Goal: Check status: Check status

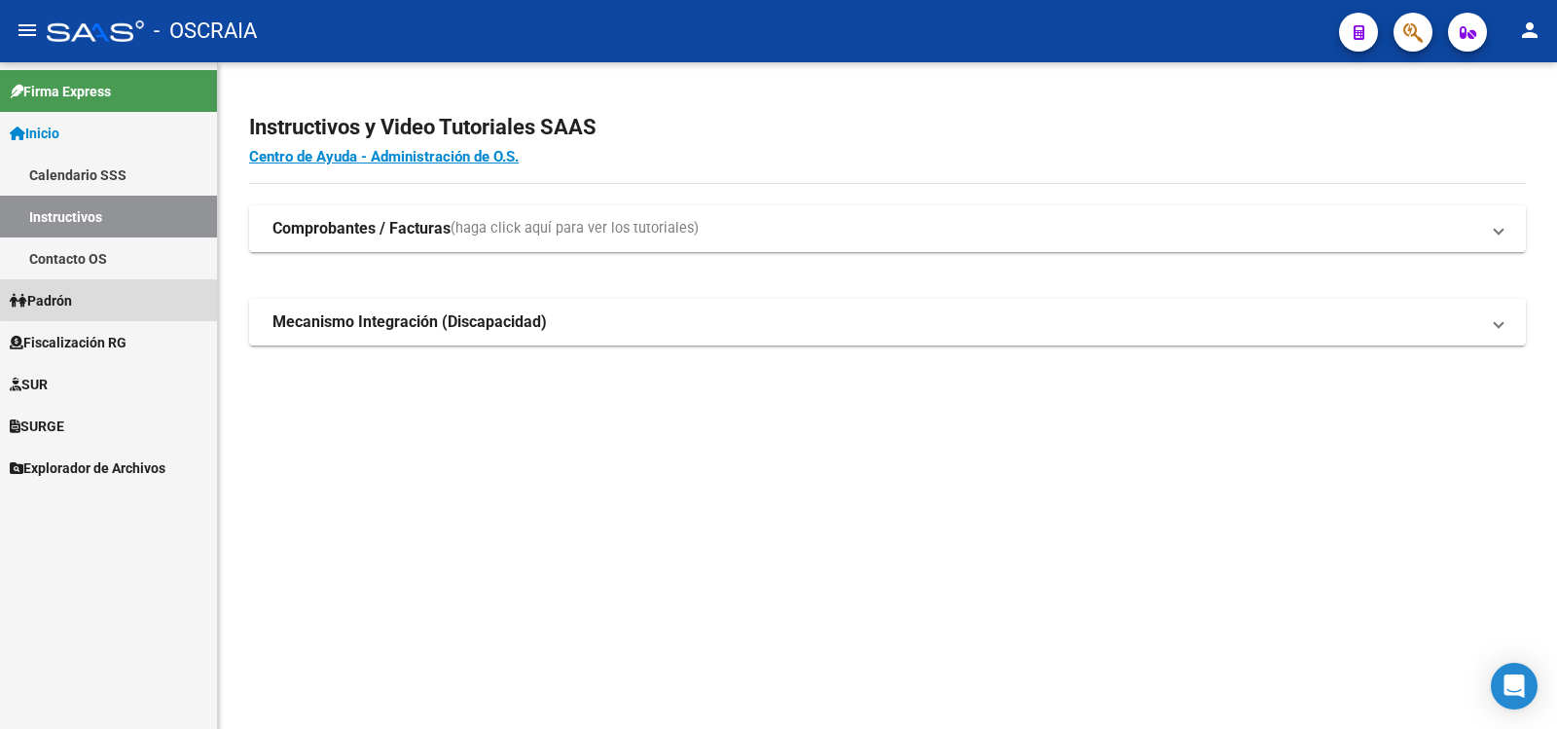
click at [169, 300] on link "Padrón" at bounding box center [108, 300] width 217 height 42
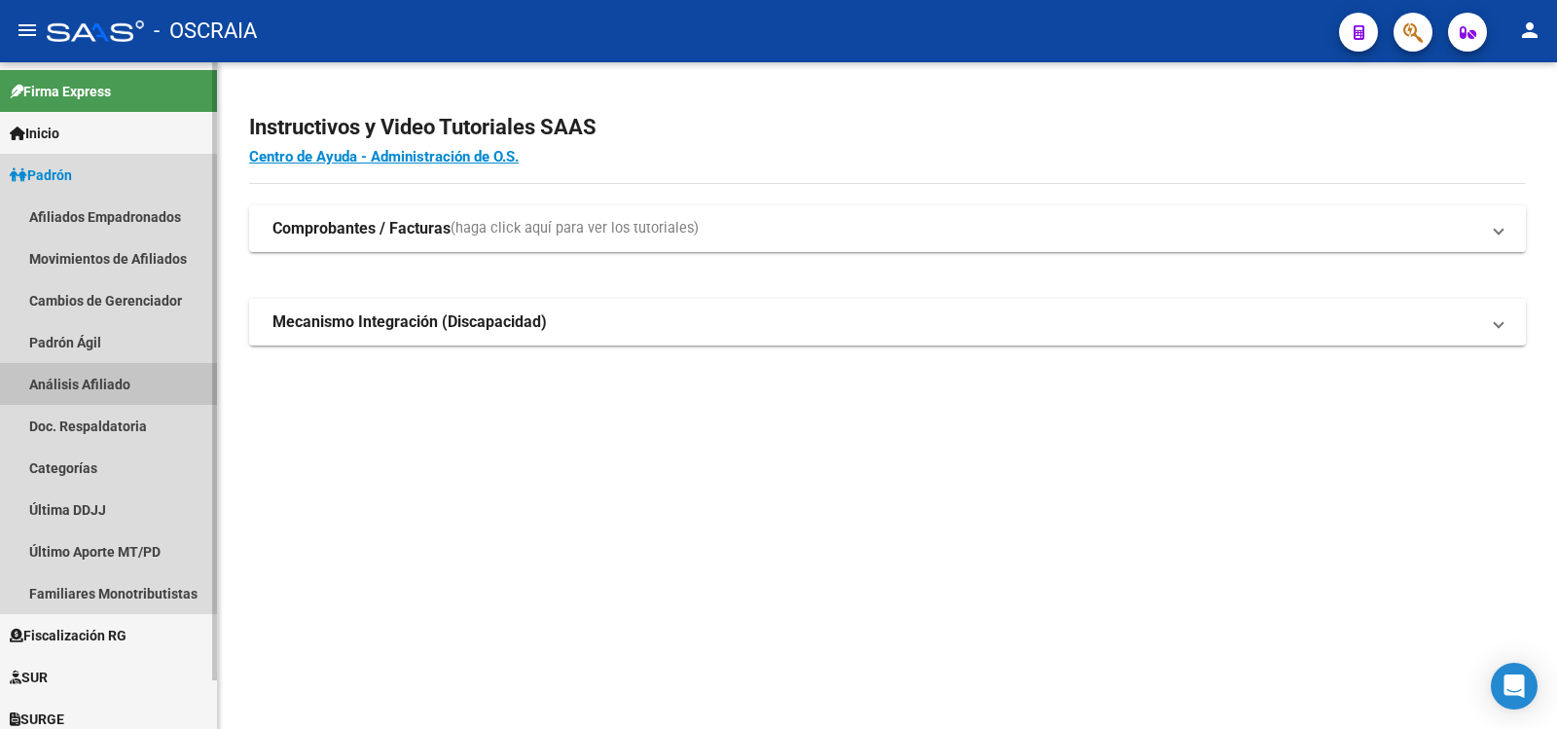
click at [94, 384] on link "Análisis Afiliado" at bounding box center [108, 384] width 217 height 42
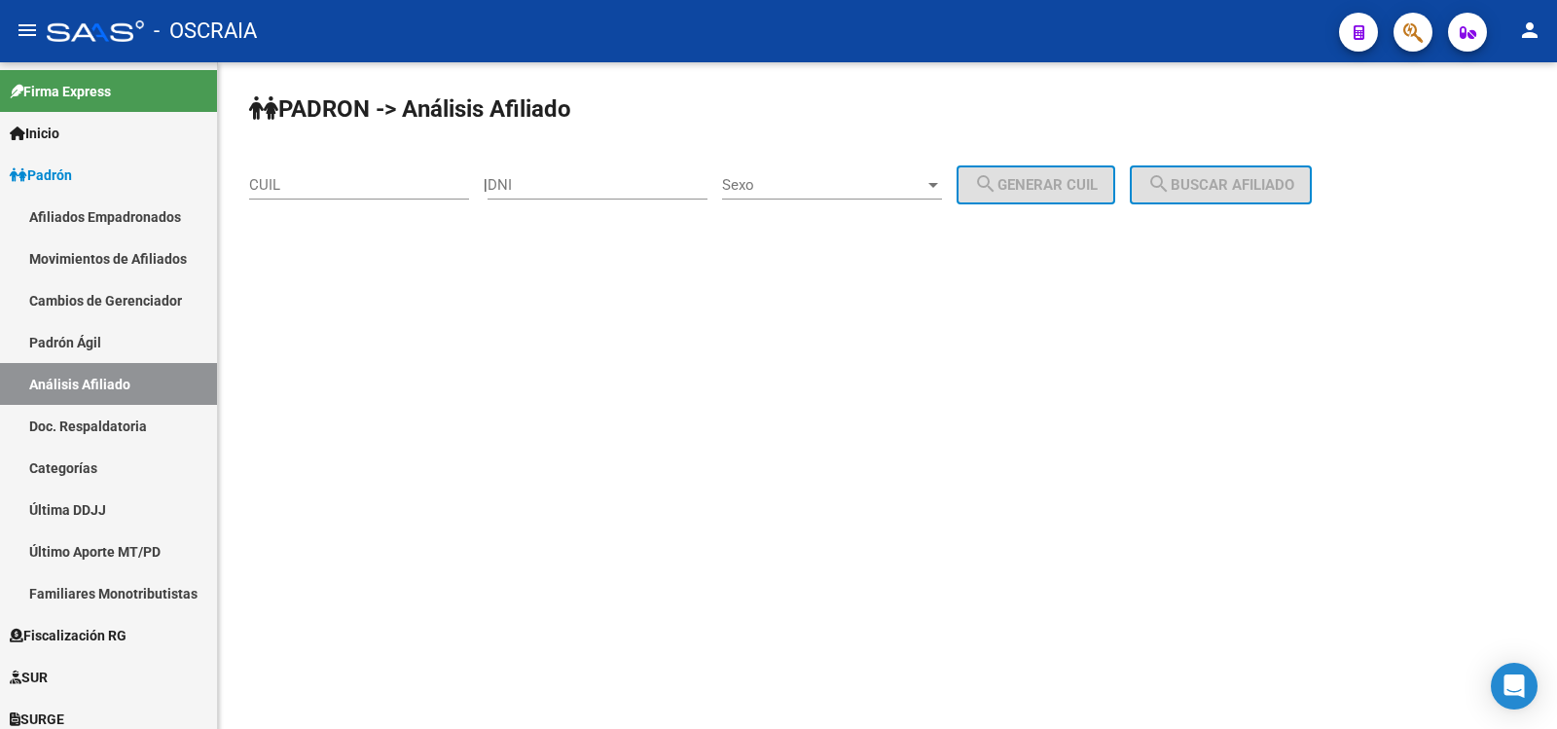
click at [356, 182] on input "CUIL" at bounding box center [359, 185] width 220 height 18
paste input "20-42489599-8"
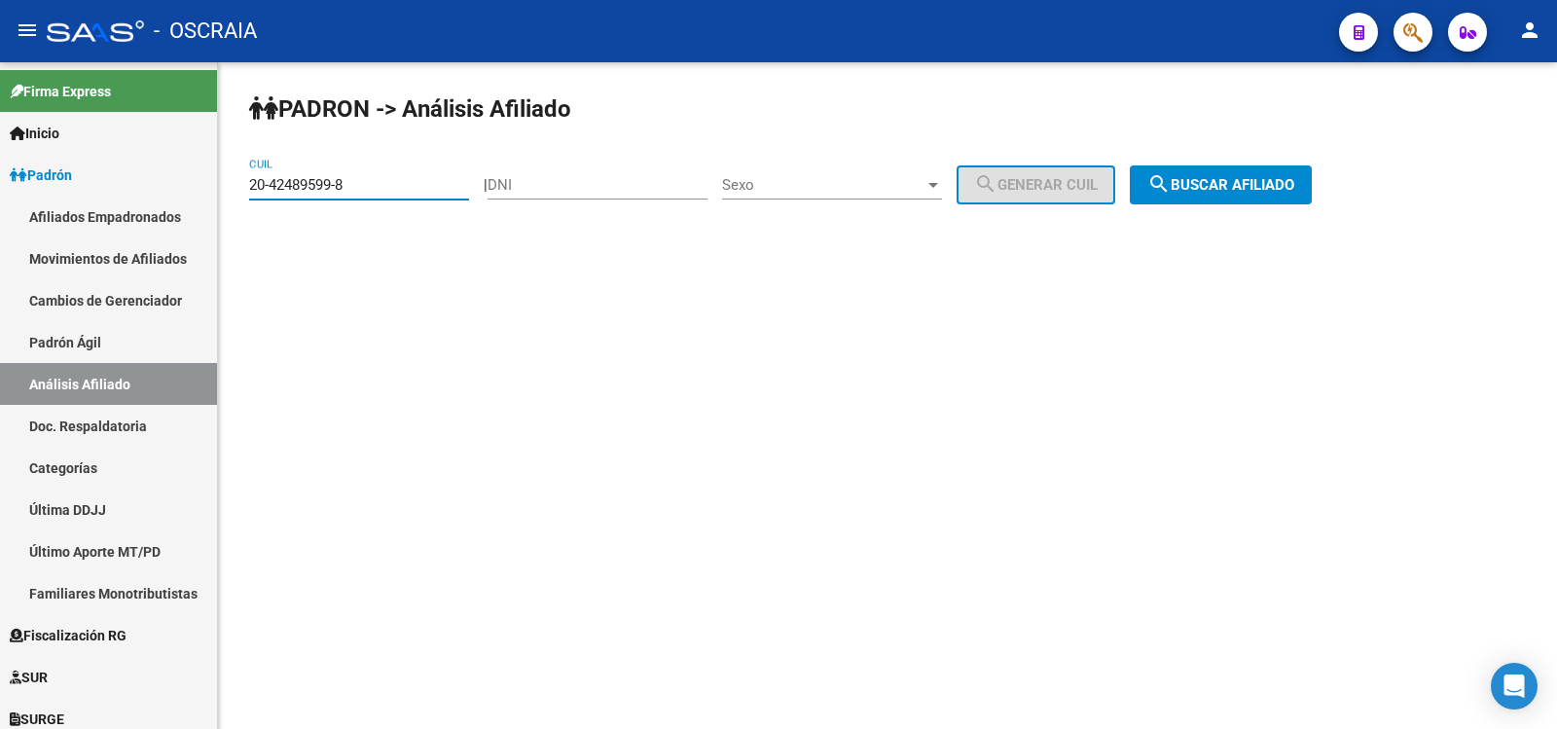
type input "20-42489599-8"
click at [1221, 176] on span "search Buscar afiliado" at bounding box center [1221, 185] width 147 height 18
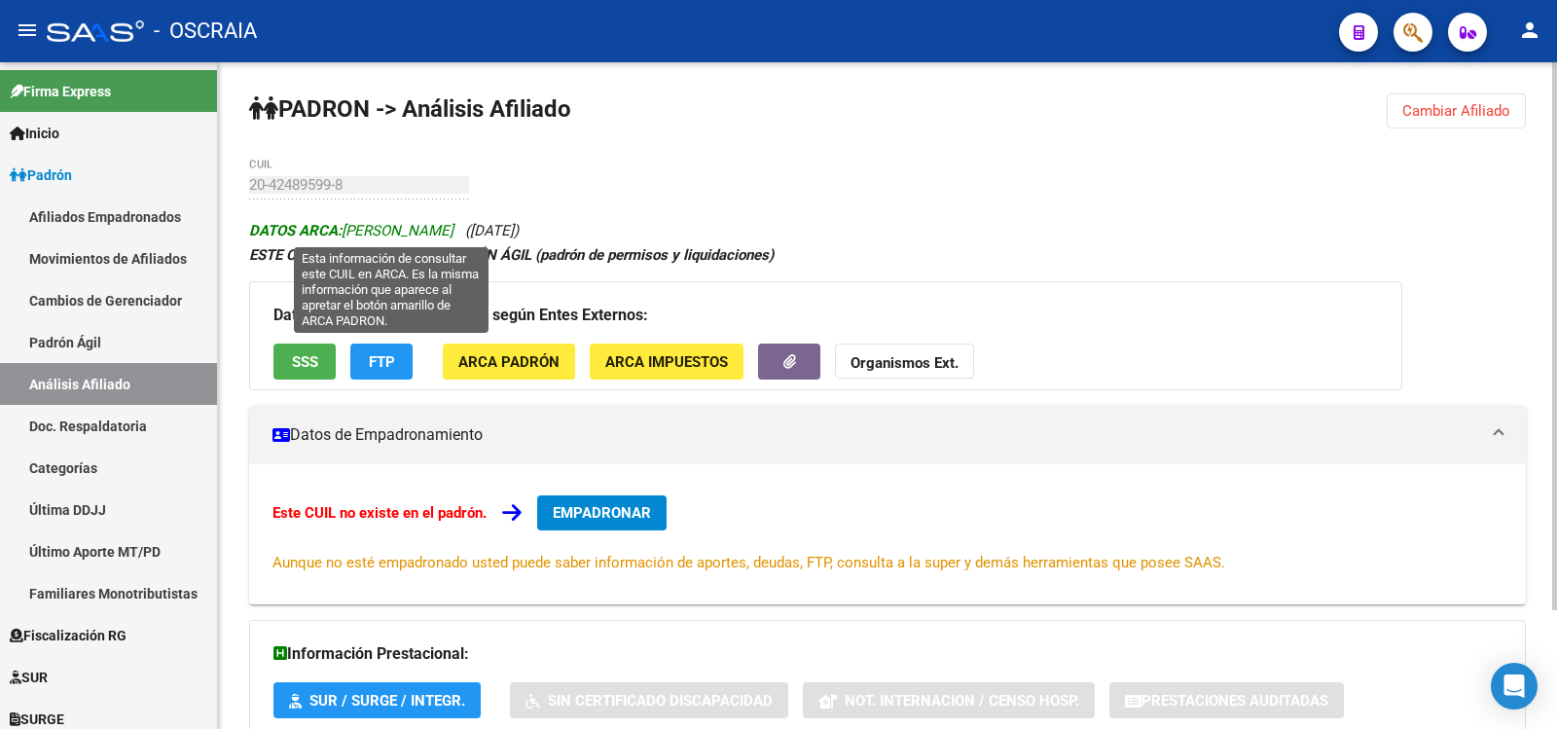
copy icon "[PERSON_NAME] ([DATE])"
drag, startPoint x: 643, startPoint y: 227, endPoint x: 348, endPoint y: 235, distance: 295.0
click at [348, 235] on div "DATOS ARCA: [PERSON_NAME] ([DATE]) ESTE CUIL NO EXISTE EN EL PADRÓN ÁGIL (padró…" at bounding box center [887, 522] width 1277 height 608
click at [348, 235] on span "DATOS ARCA: [PERSON_NAME]" at bounding box center [351, 231] width 204 height 18
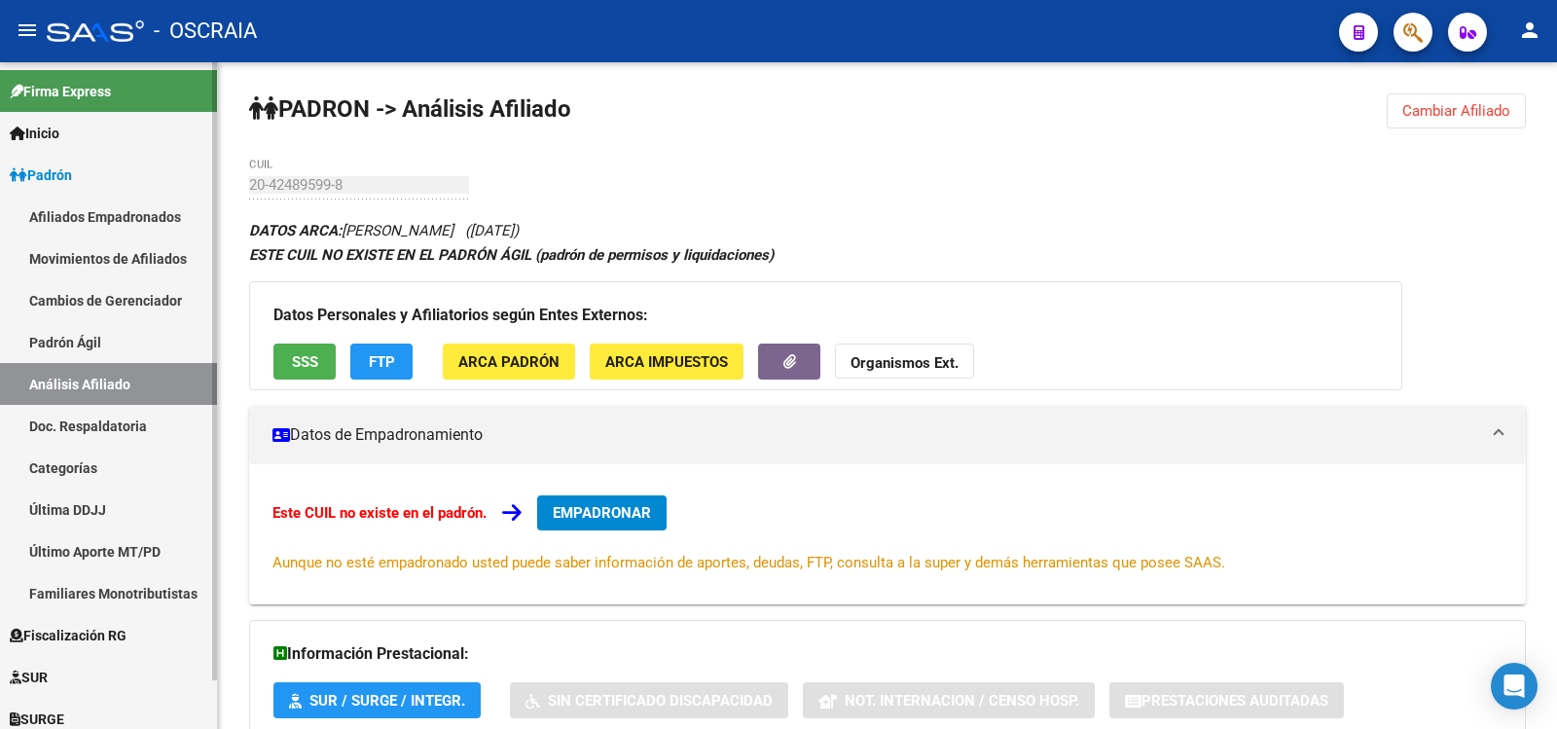
click at [77, 354] on link "Padrón Ágil" at bounding box center [108, 342] width 217 height 42
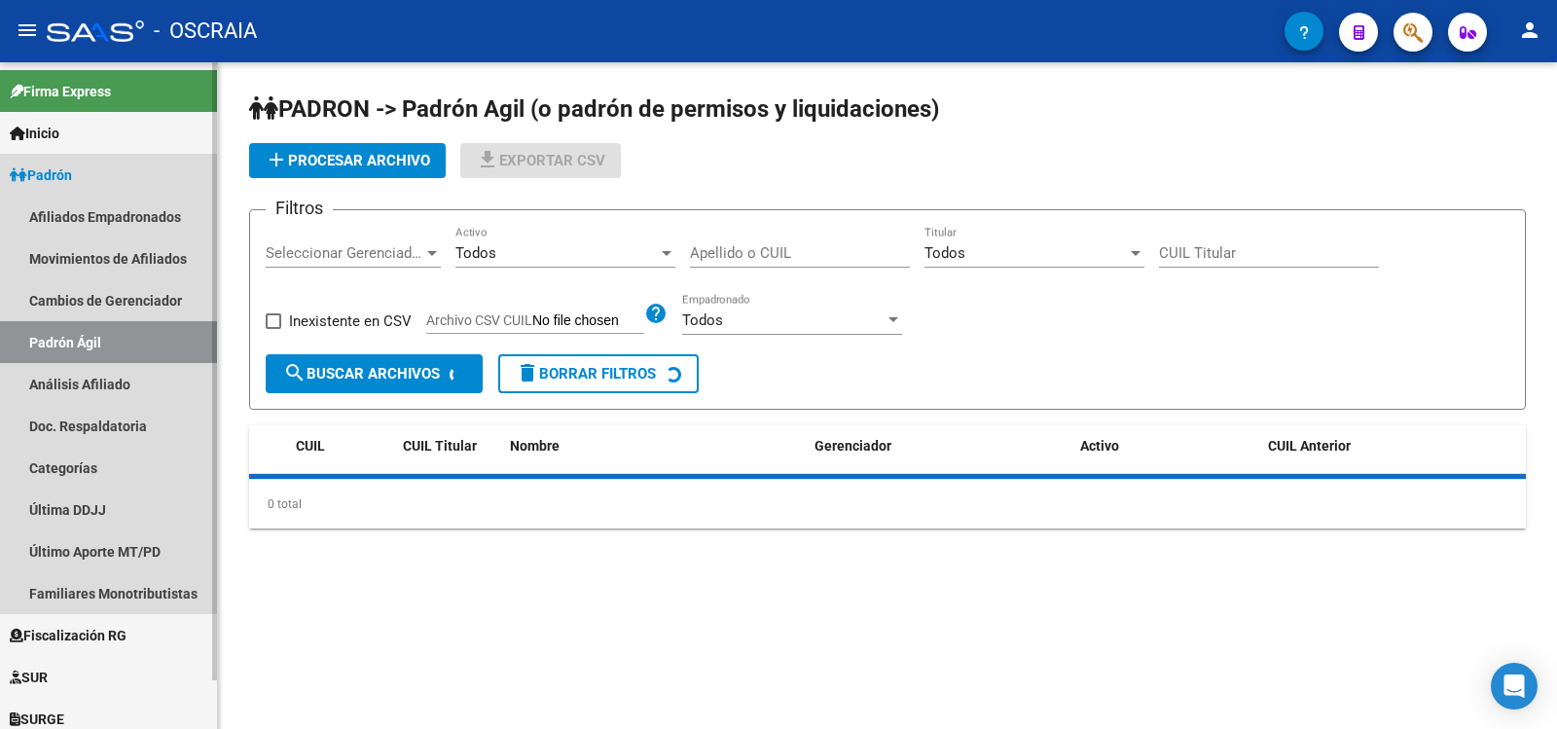
click at [90, 374] on link "Análisis Afiliado" at bounding box center [108, 384] width 217 height 42
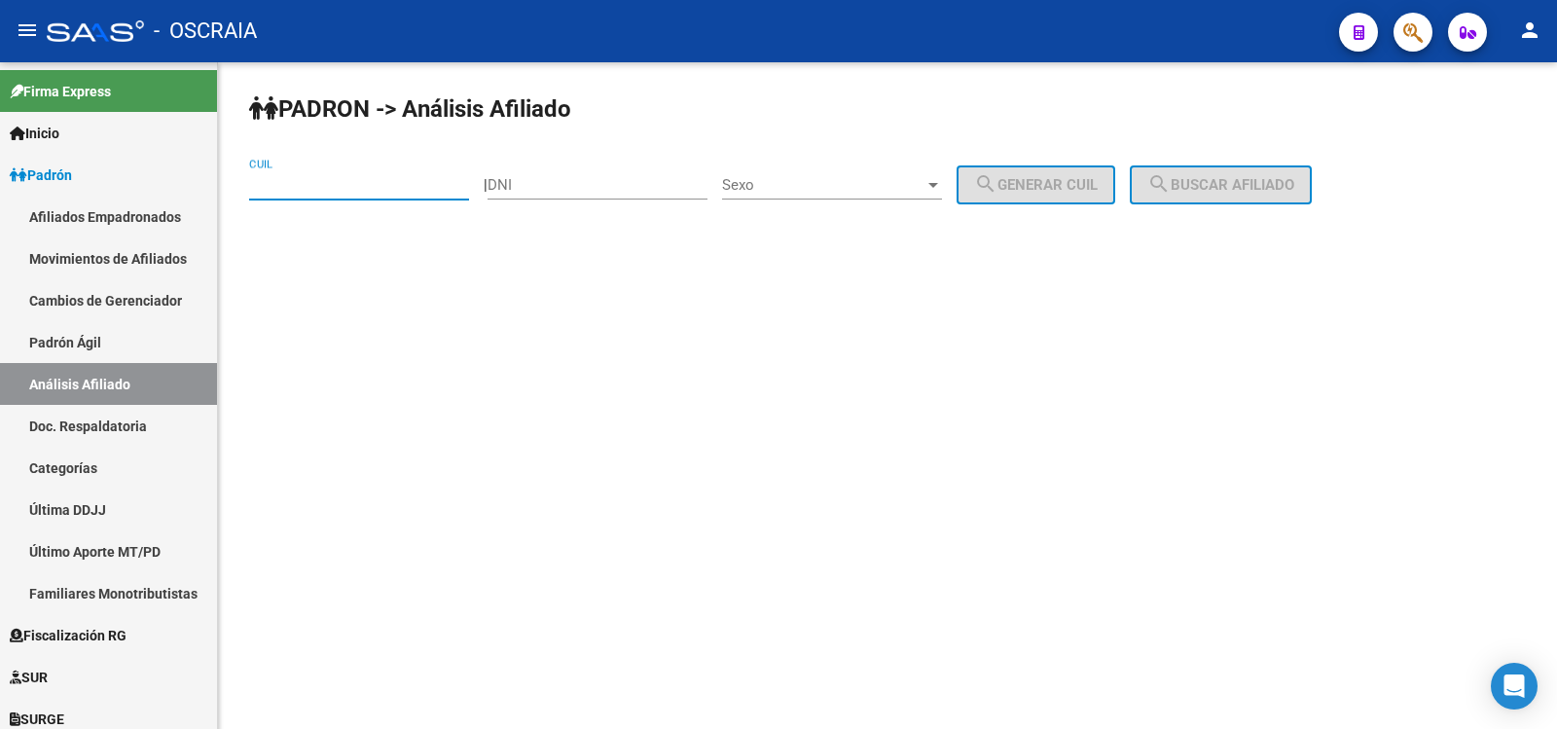
click at [360, 190] on input "CUIL" at bounding box center [359, 185] width 220 height 18
paste input "23-31297573-4"
type input "23-31297573-4"
click at [1171, 187] on mat-icon "search" at bounding box center [1159, 183] width 23 height 23
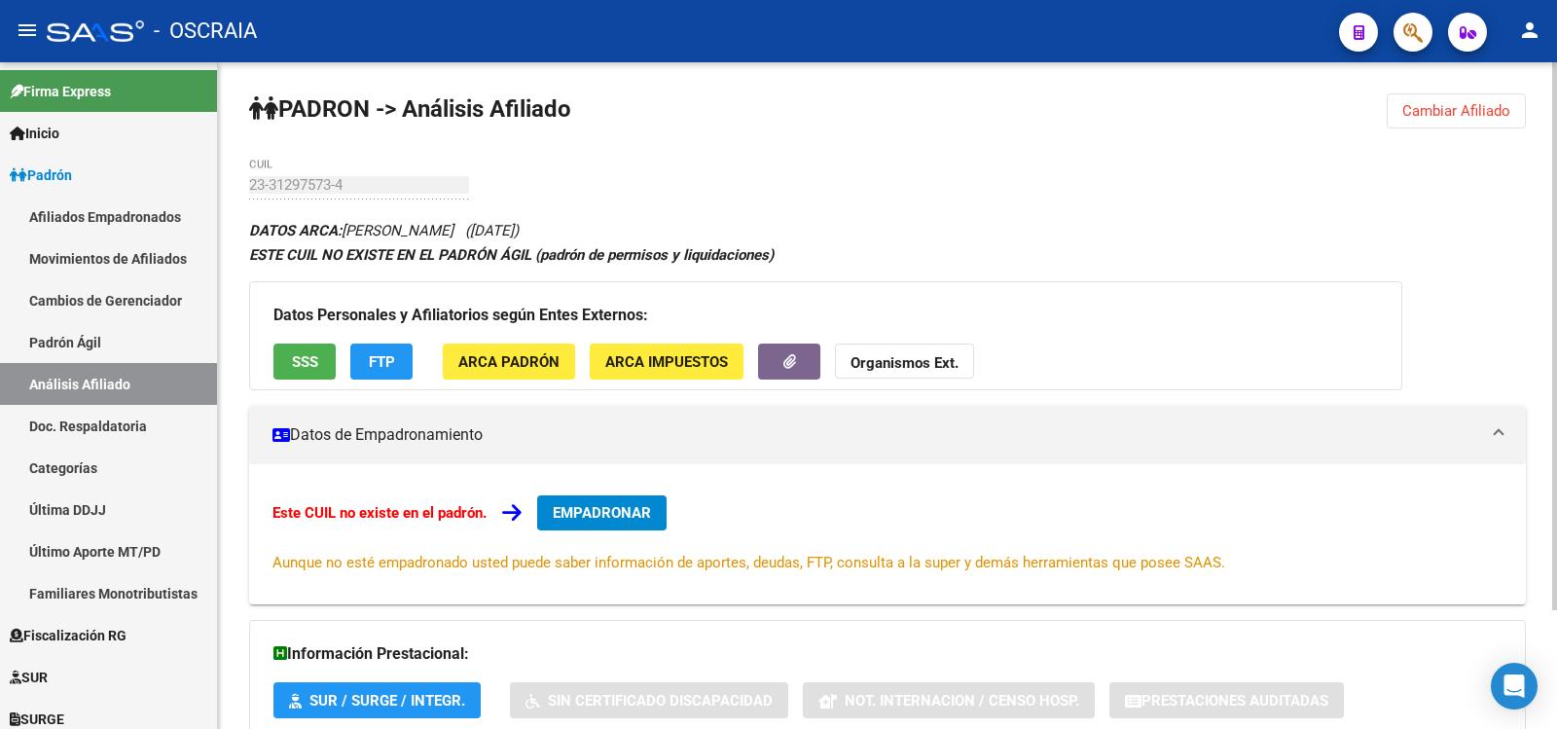
click at [242, 186] on div "PADRON -> Análisis Afiliado Cambiar Afiliado 23-31297573-4 CUIL DATOS ARCA: [PE…" at bounding box center [887, 467] width 1339 height 811
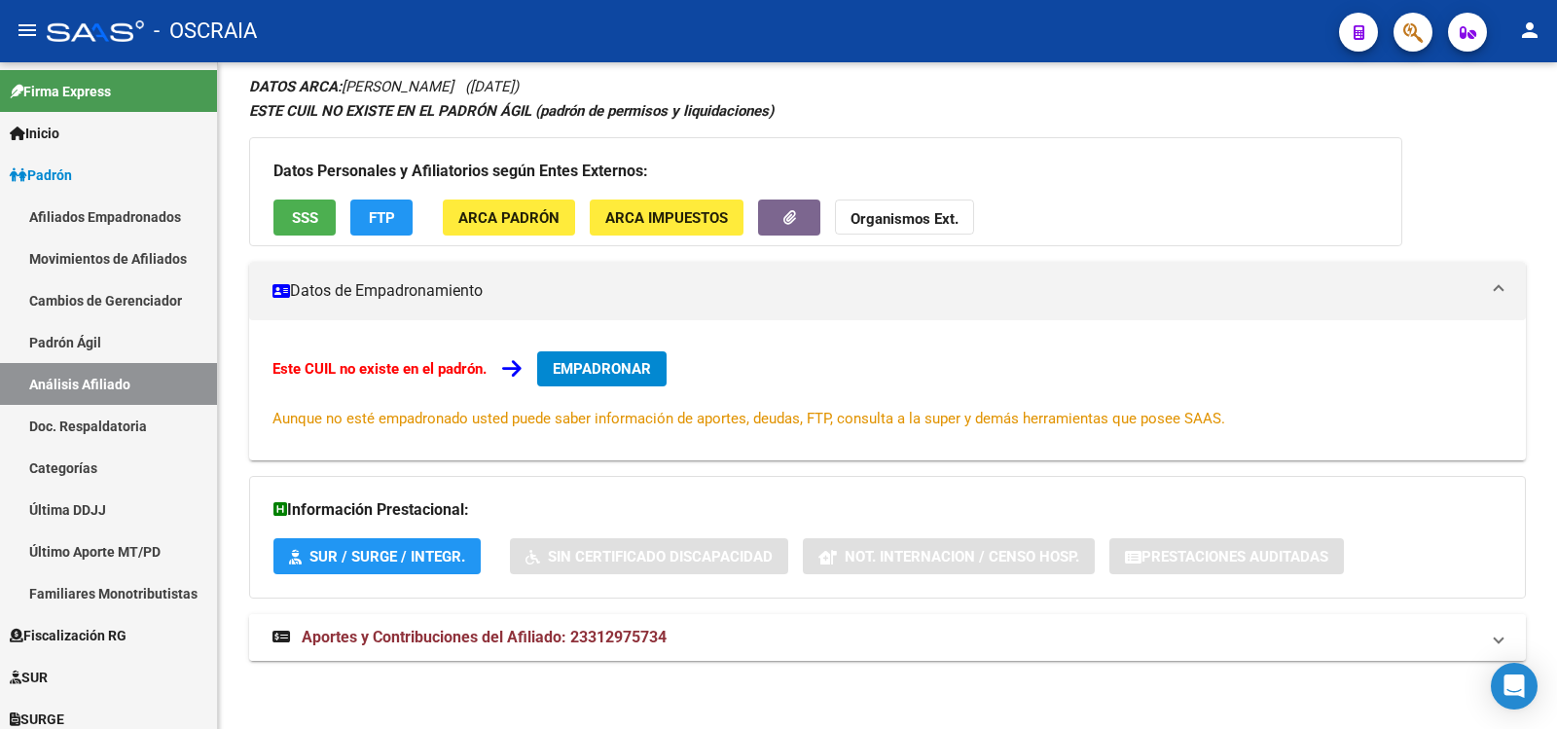
click at [696, 632] on mat-panel-title "Aportes y Contribuciones del Afiliado: 23312975734" at bounding box center [876, 637] width 1207 height 21
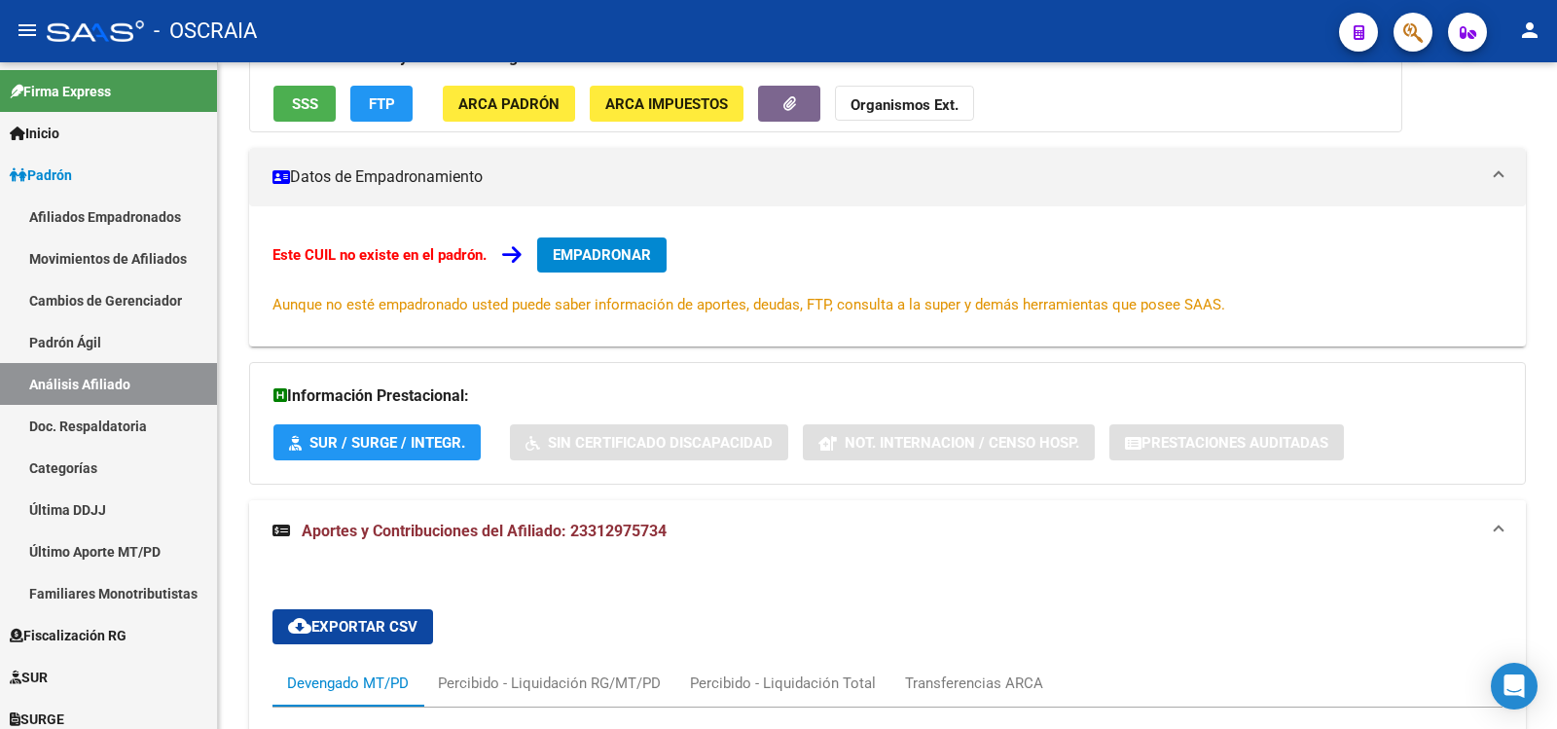
scroll to position [815, 0]
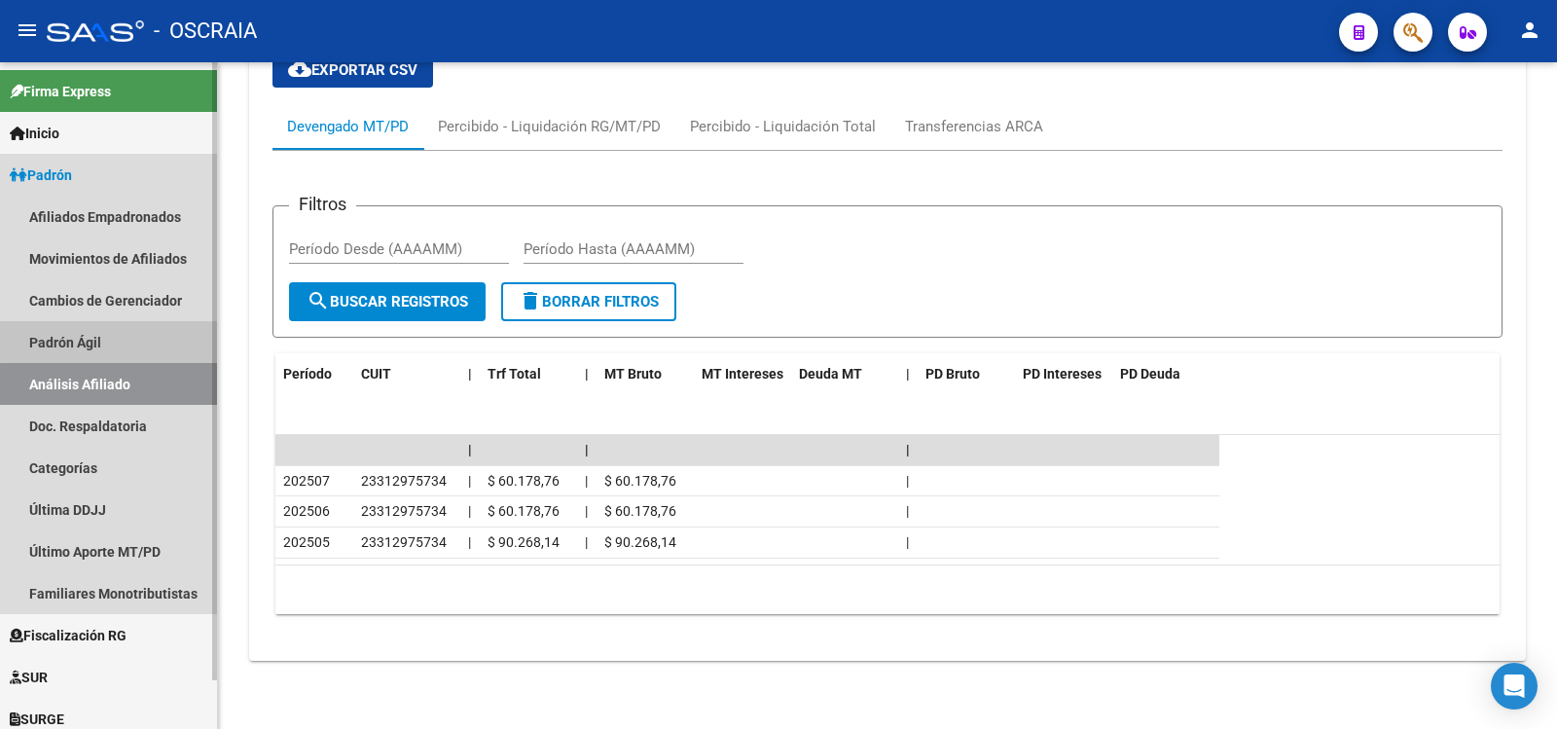
drag, startPoint x: 155, startPoint y: 331, endPoint x: 162, endPoint y: 375, distance: 44.3
click at [153, 331] on link "Padrón Ágil" at bounding box center [108, 342] width 217 height 42
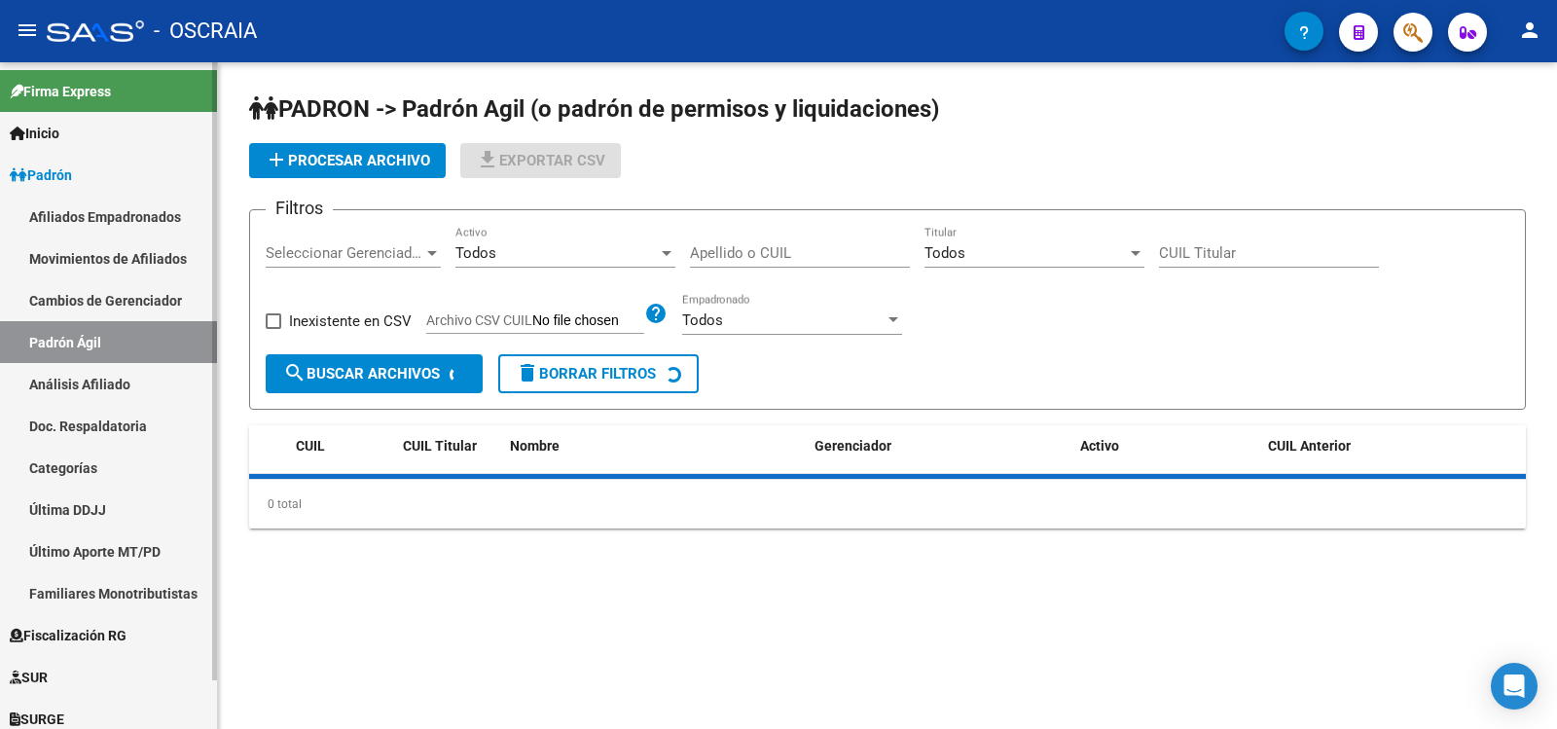
click at [161, 377] on link "Análisis Afiliado" at bounding box center [108, 384] width 217 height 42
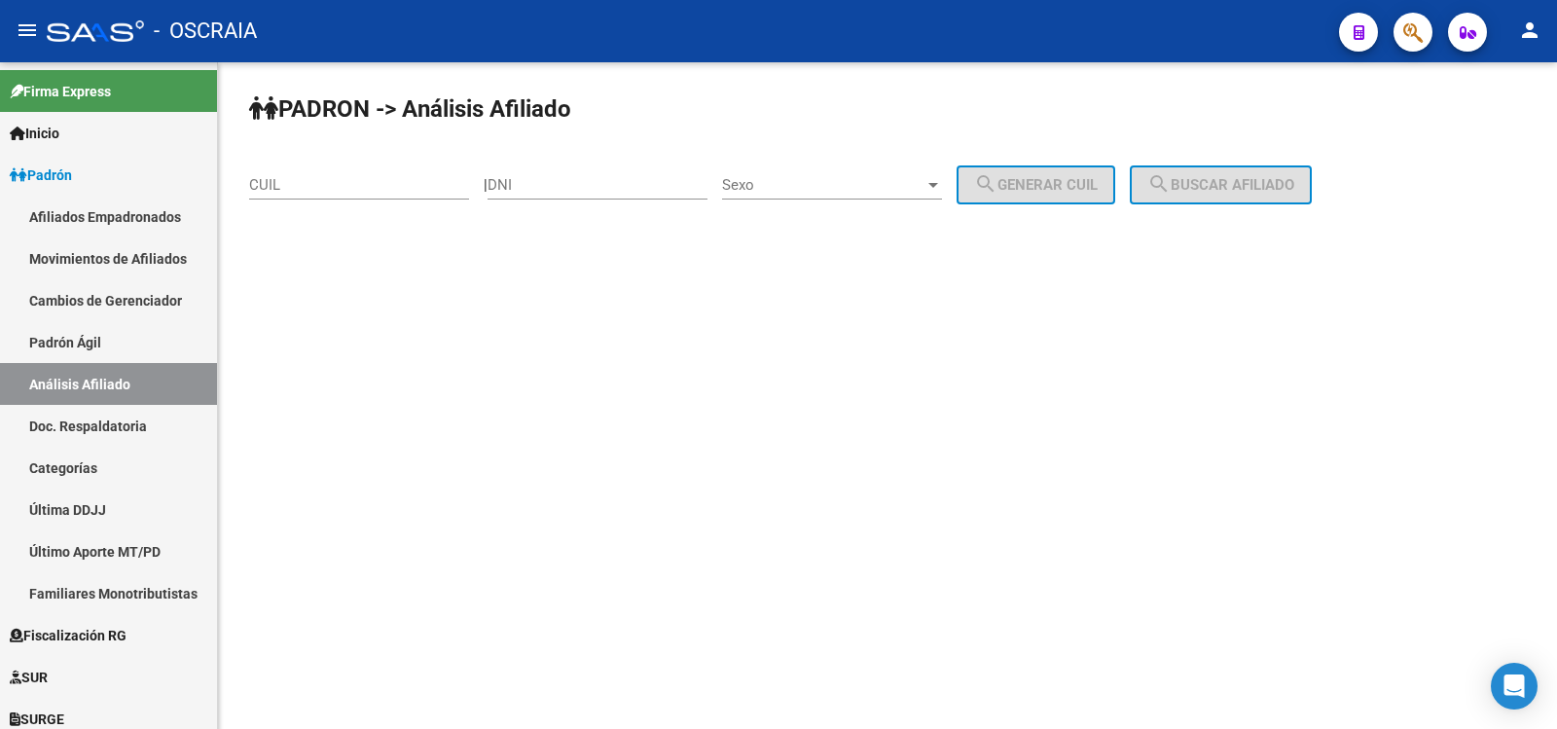
click at [328, 196] on div "CUIL" at bounding box center [359, 179] width 220 height 42
click at [330, 189] on input "CUIL" at bounding box center [359, 185] width 220 height 18
paste input "20-94712919-9"
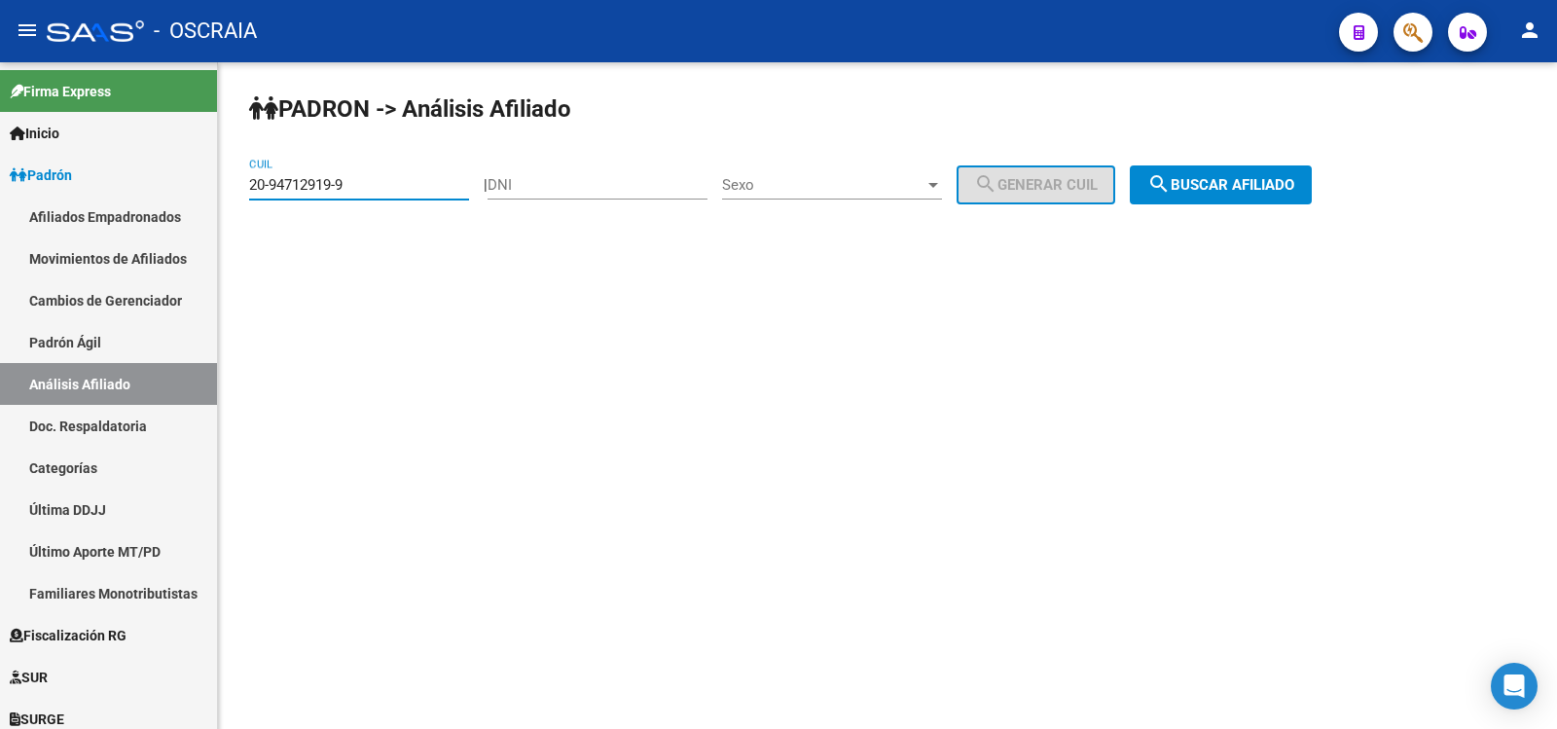
type input "20-94712919-9"
click at [1213, 174] on button "search Buscar afiliado" at bounding box center [1221, 184] width 182 height 39
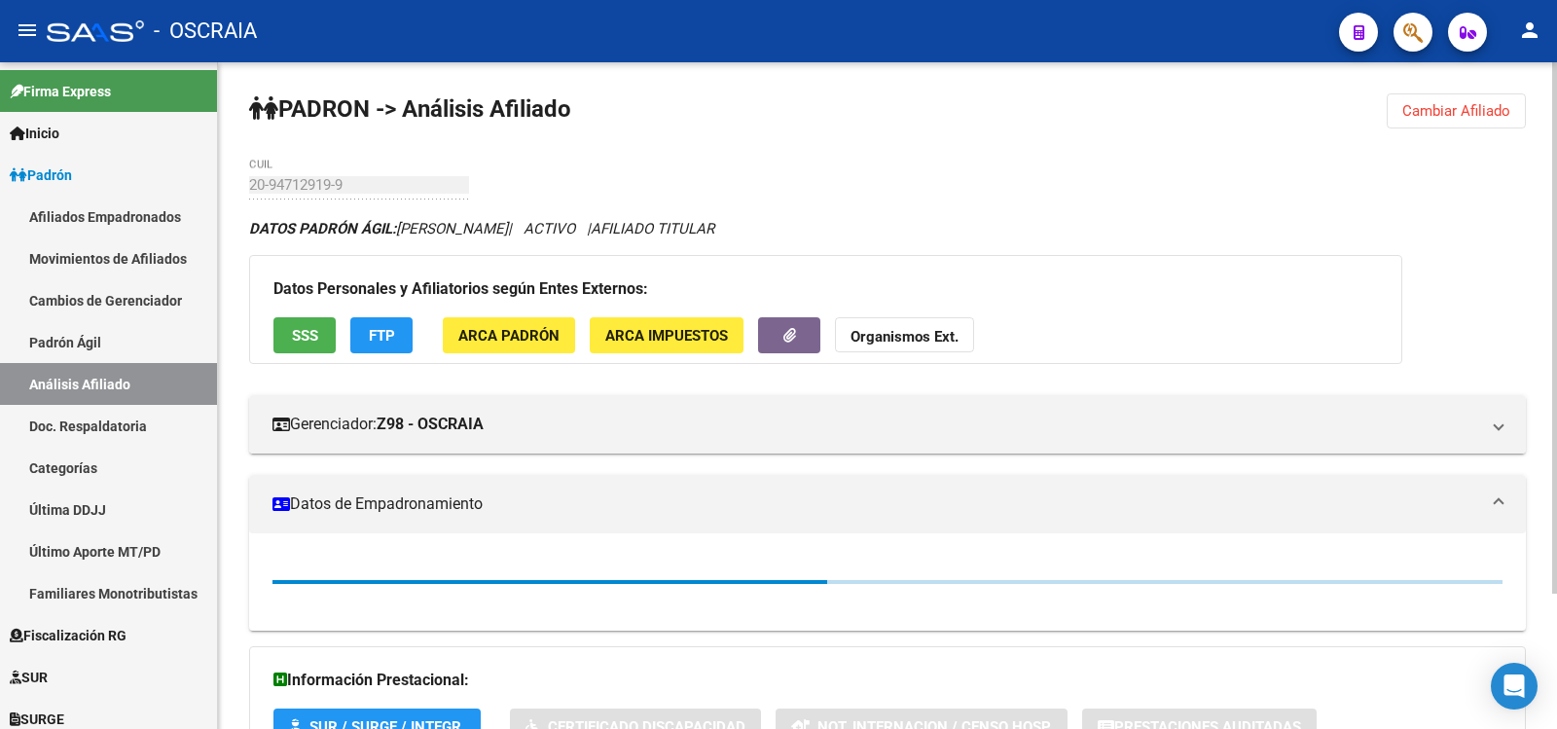
drag, startPoint x: 445, startPoint y: 175, endPoint x: 246, endPoint y: 183, distance: 198.7
click at [246, 183] on div "PADRON -> Análisis Afiliado Cambiar Afiliado 20-94712919-9 CUIL DATOS PADRÓN ÁG…" at bounding box center [887, 480] width 1339 height 837
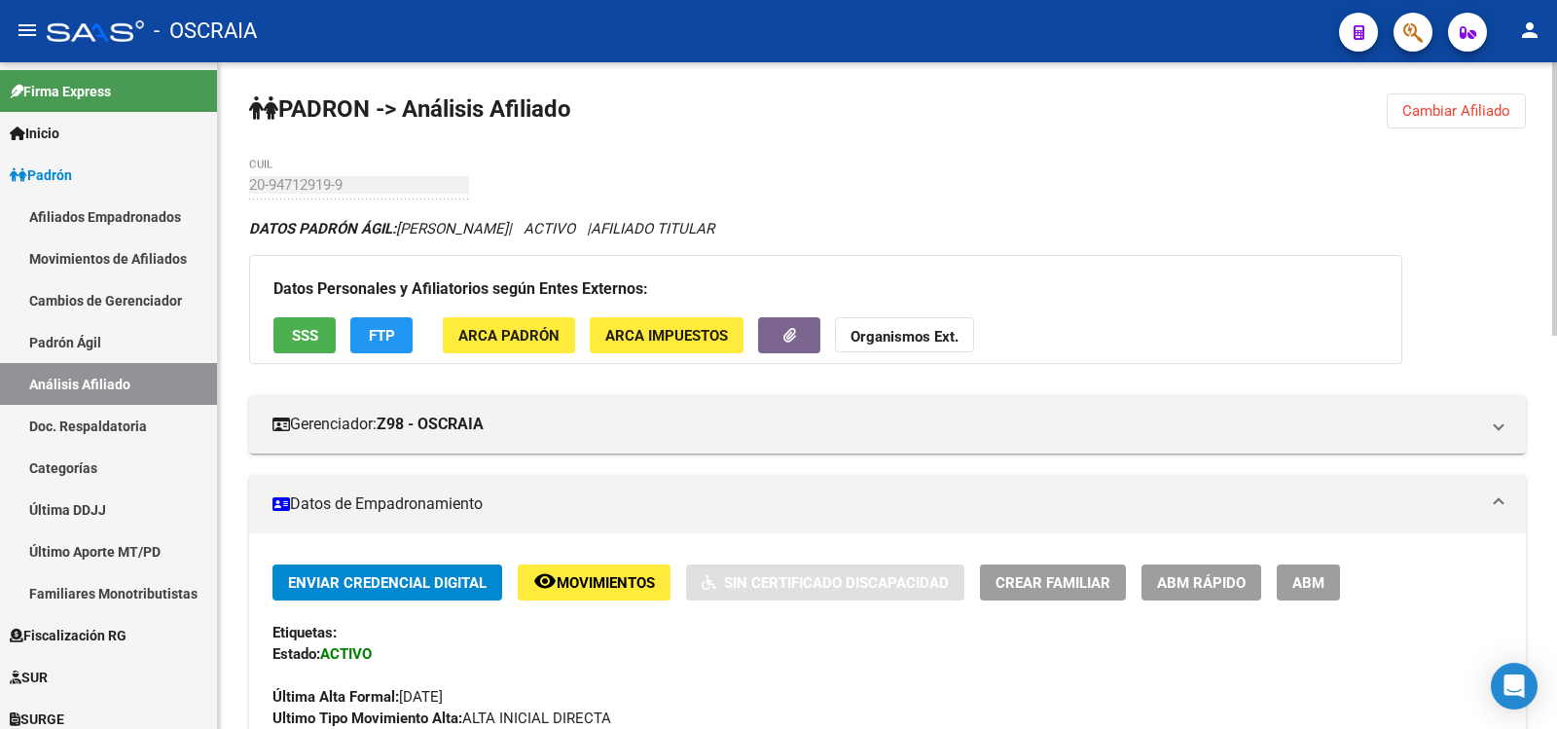
scroll to position [959, 0]
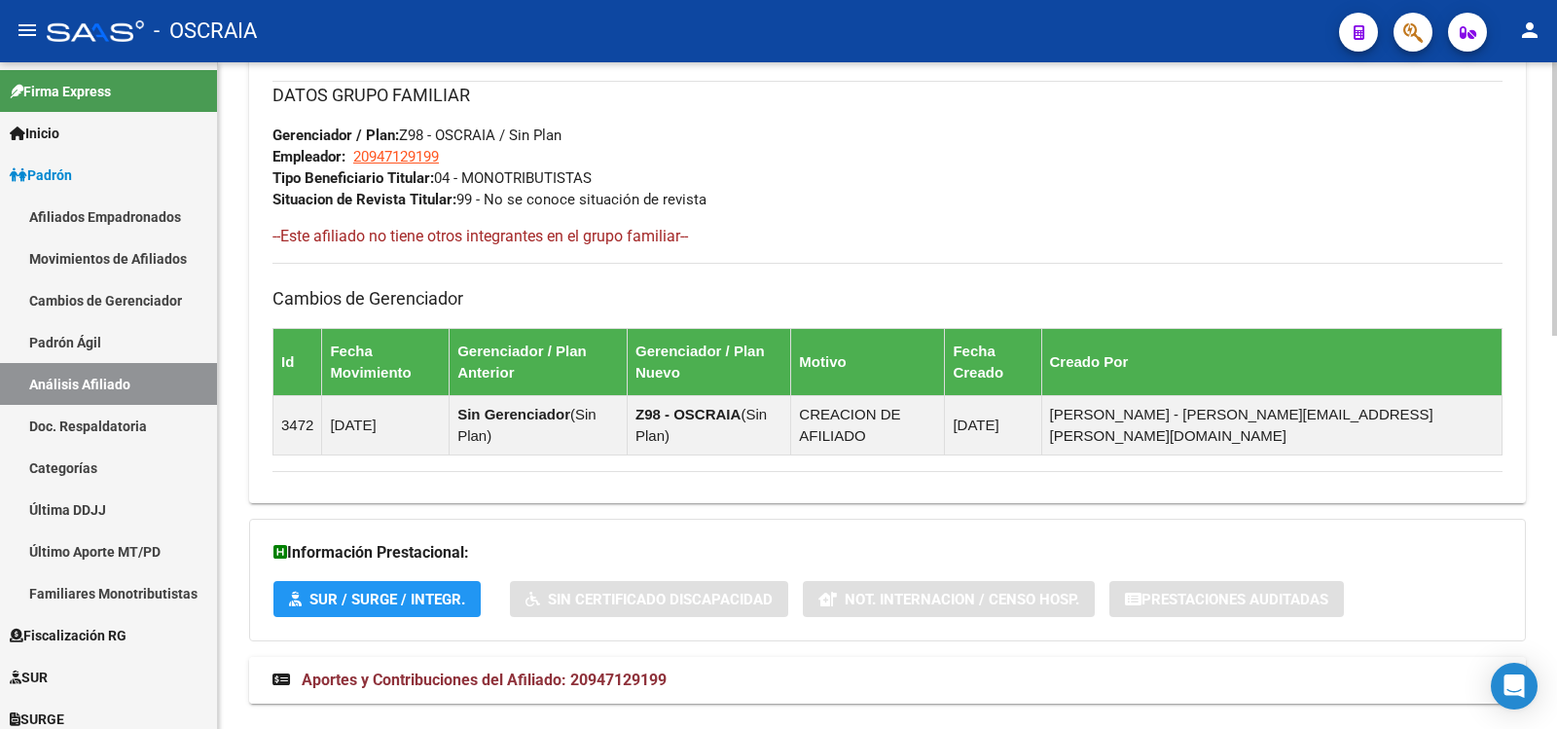
click at [644, 671] on span "Aportes y Contribuciones del Afiliado: 20947129199" at bounding box center [484, 680] width 365 height 18
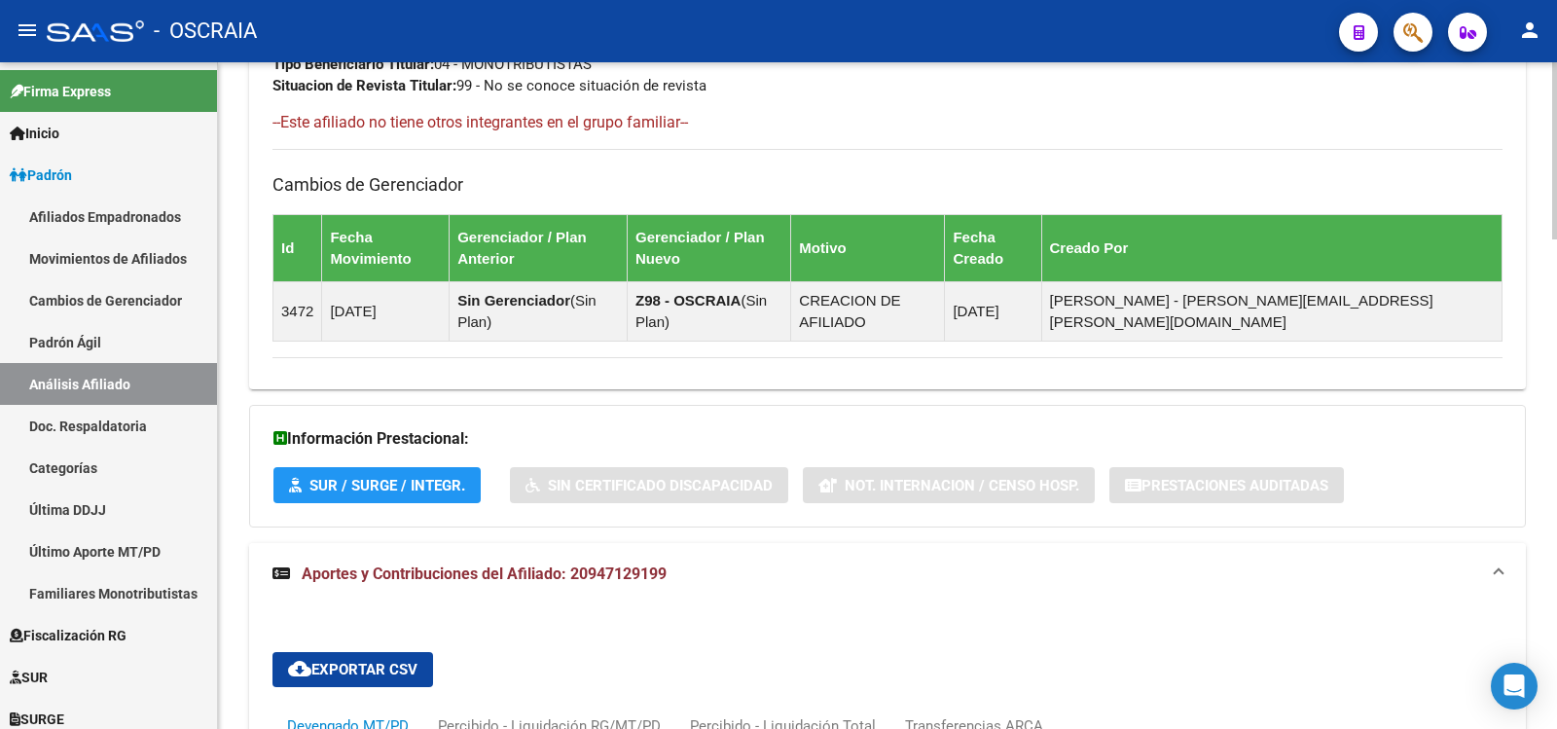
scroll to position [1722, 0]
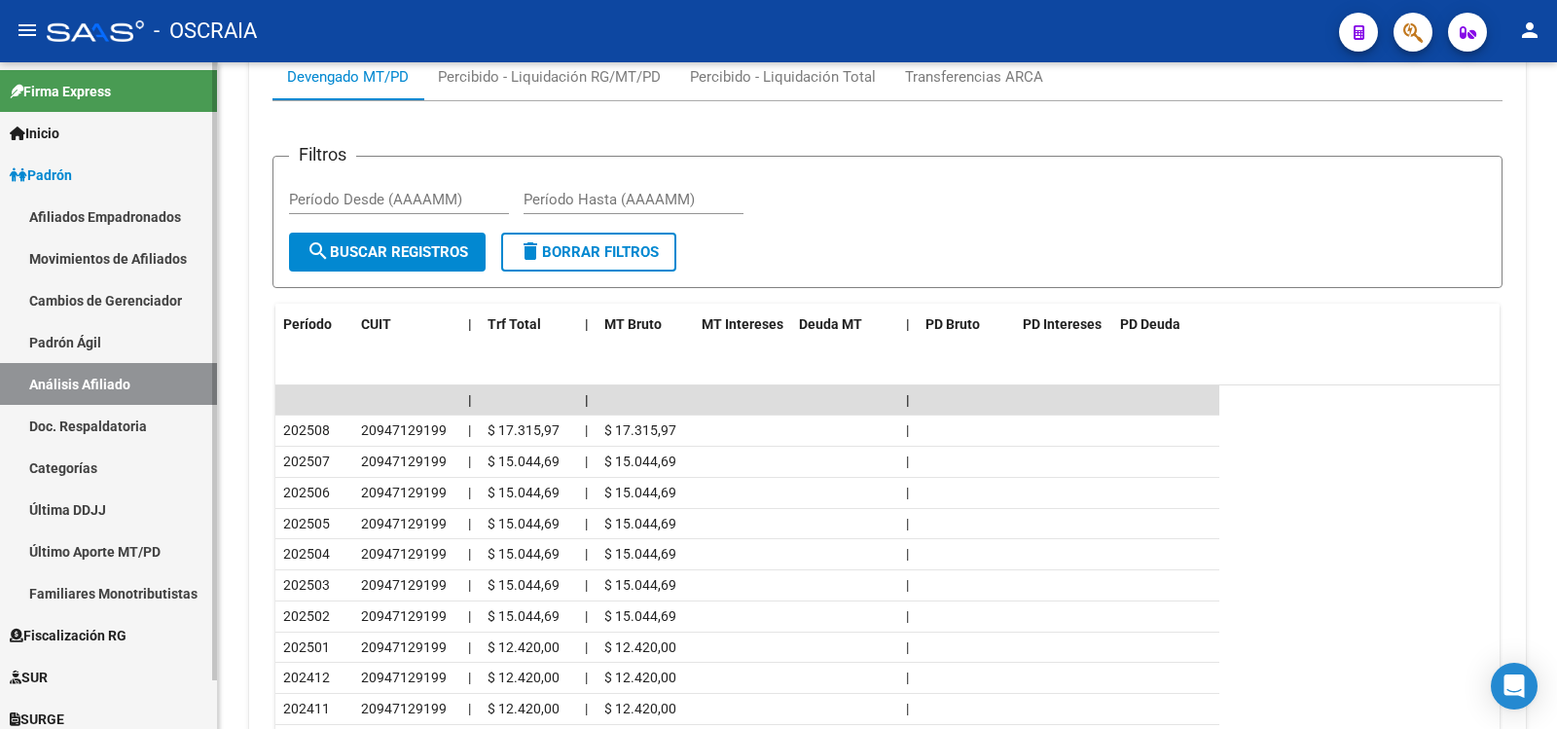
drag, startPoint x: 118, startPoint y: 347, endPoint x: 127, endPoint y: 367, distance: 22.2
click at [117, 347] on link "Padrón Ágil" at bounding box center [108, 342] width 217 height 42
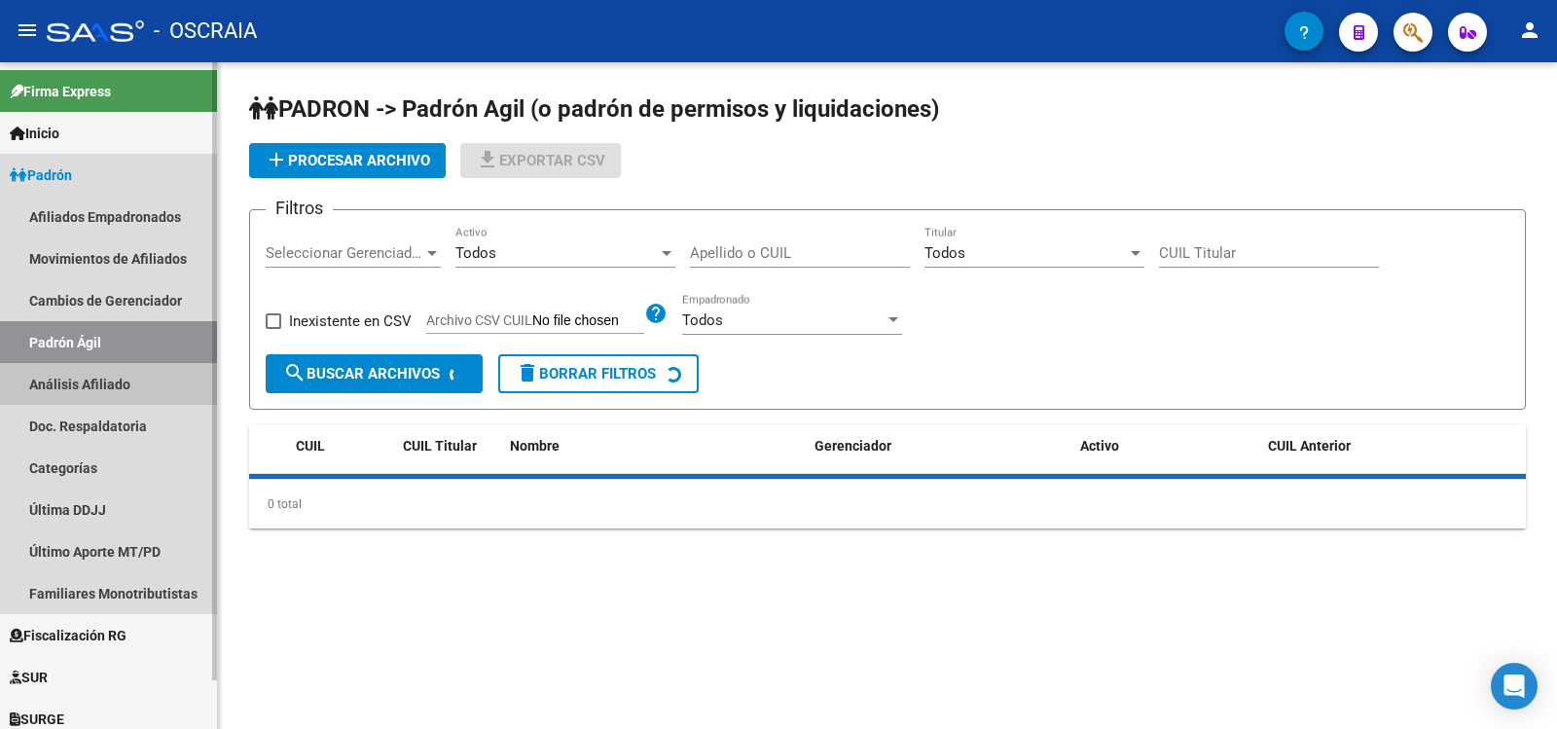
click at [130, 377] on link "Análisis Afiliado" at bounding box center [108, 384] width 217 height 42
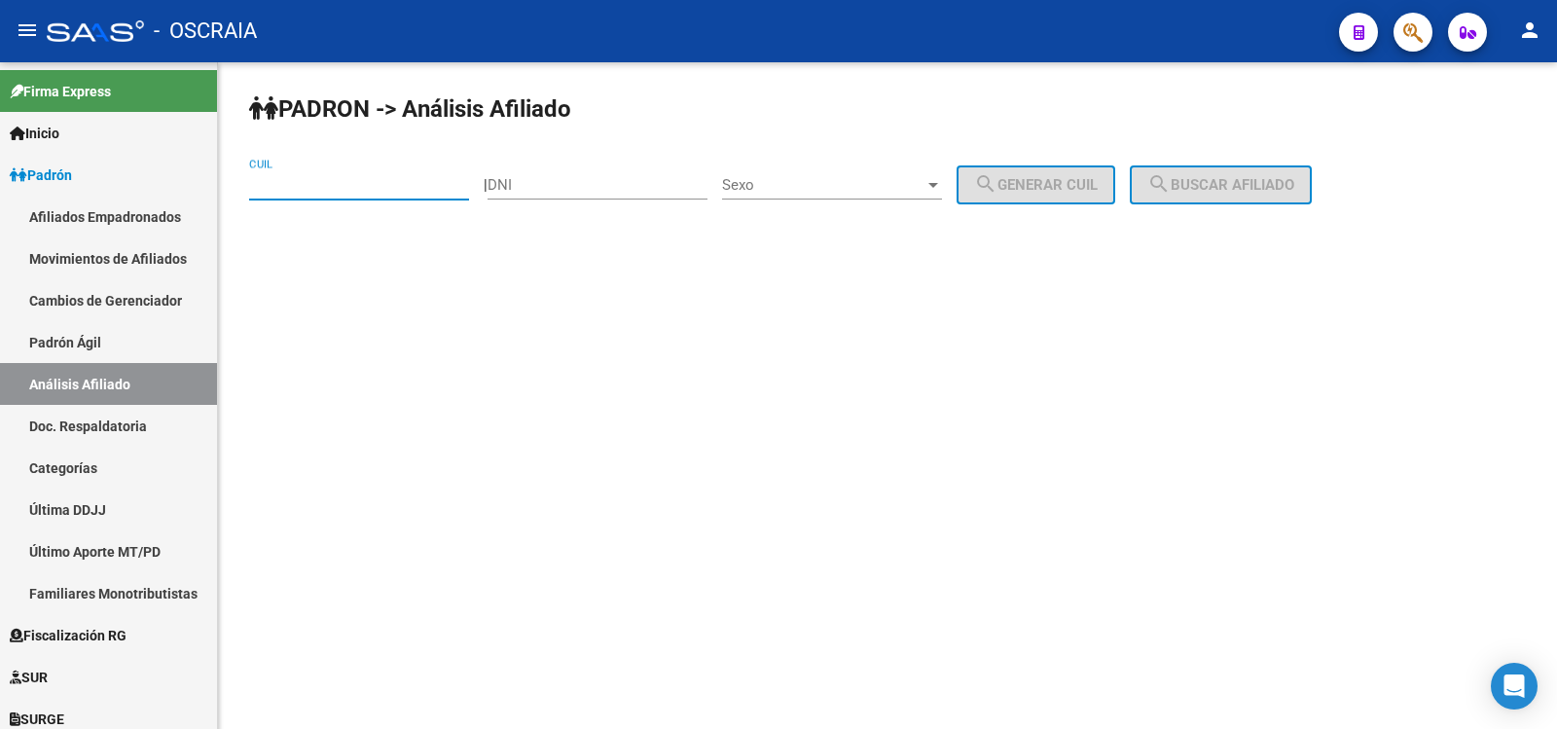
click at [366, 182] on input "CUIL" at bounding box center [359, 185] width 220 height 18
paste input "20-95988286"
type input "20-95988286-0"
click at [1241, 187] on span "search Buscar afiliado" at bounding box center [1221, 185] width 147 height 18
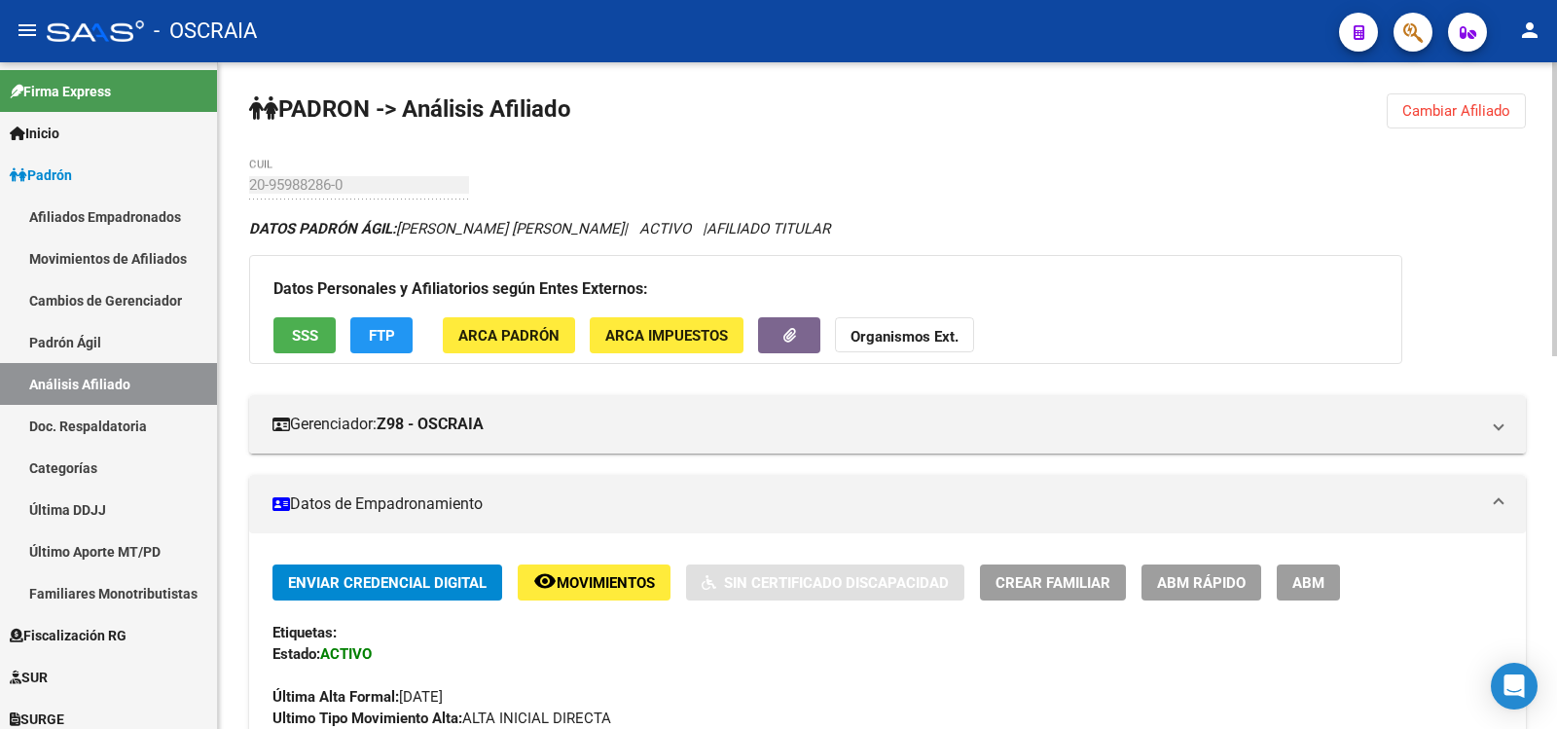
scroll to position [846, 0]
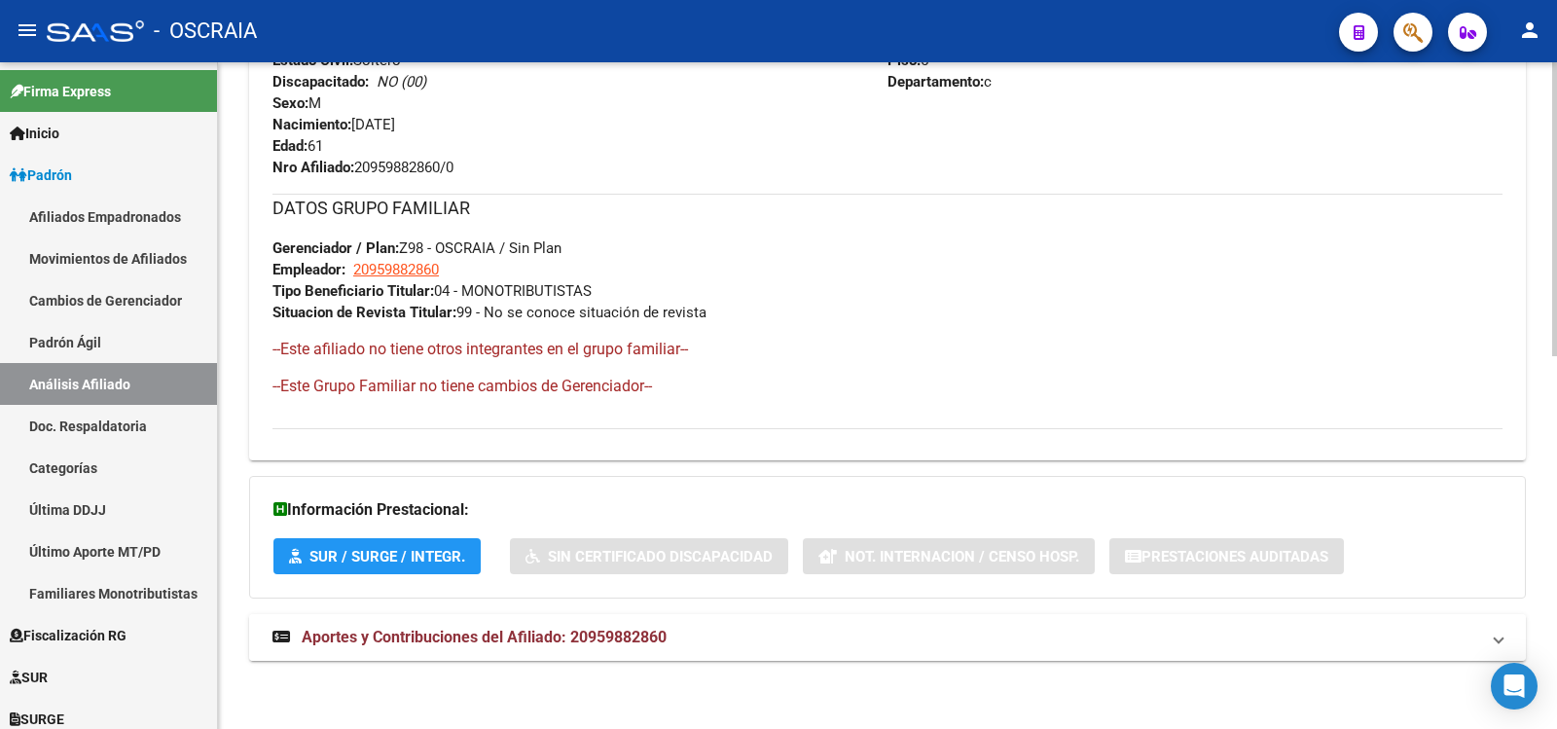
click at [671, 640] on mat-panel-title "Aportes y Contribuciones del Afiliado: 20959882860" at bounding box center [876, 637] width 1207 height 21
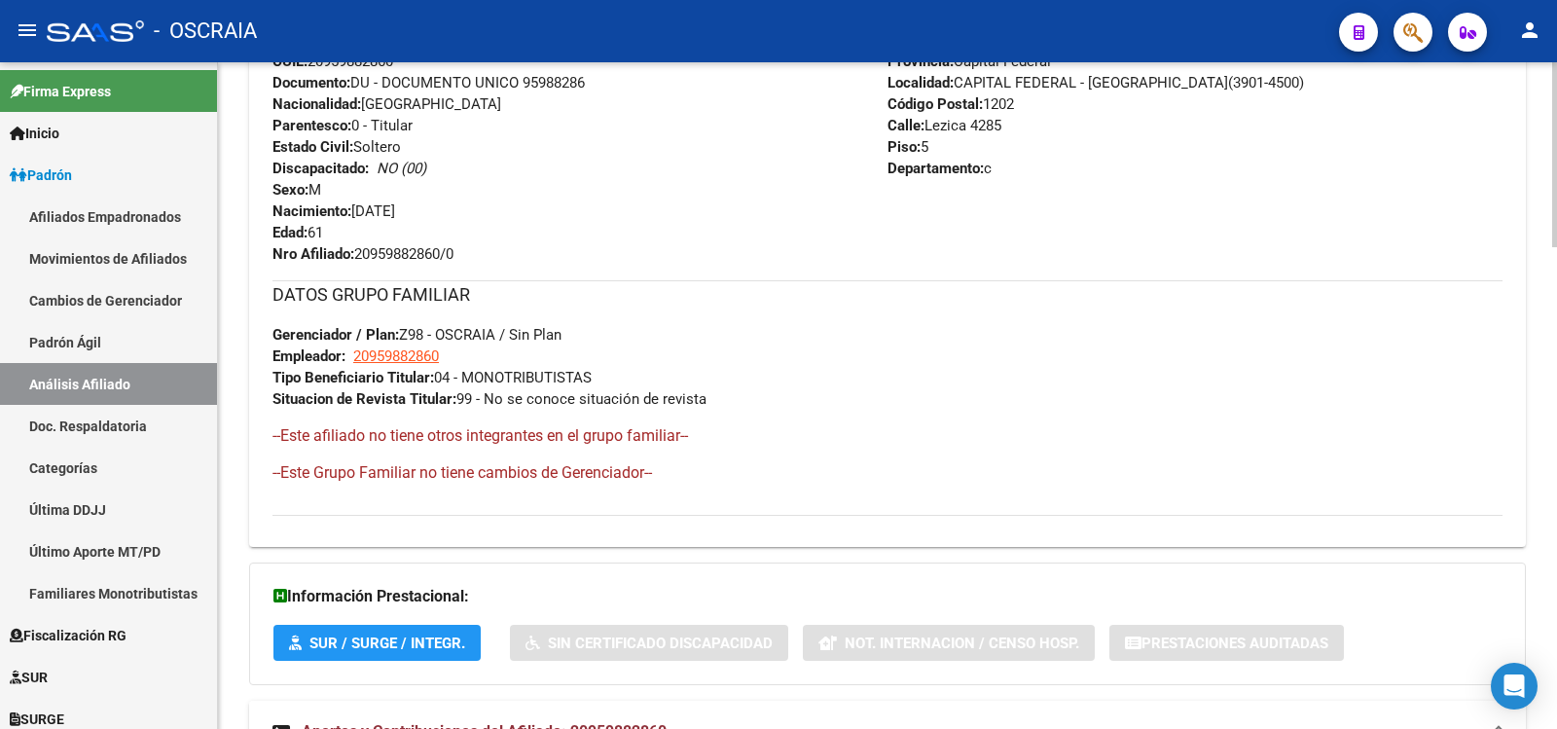
scroll to position [0, 0]
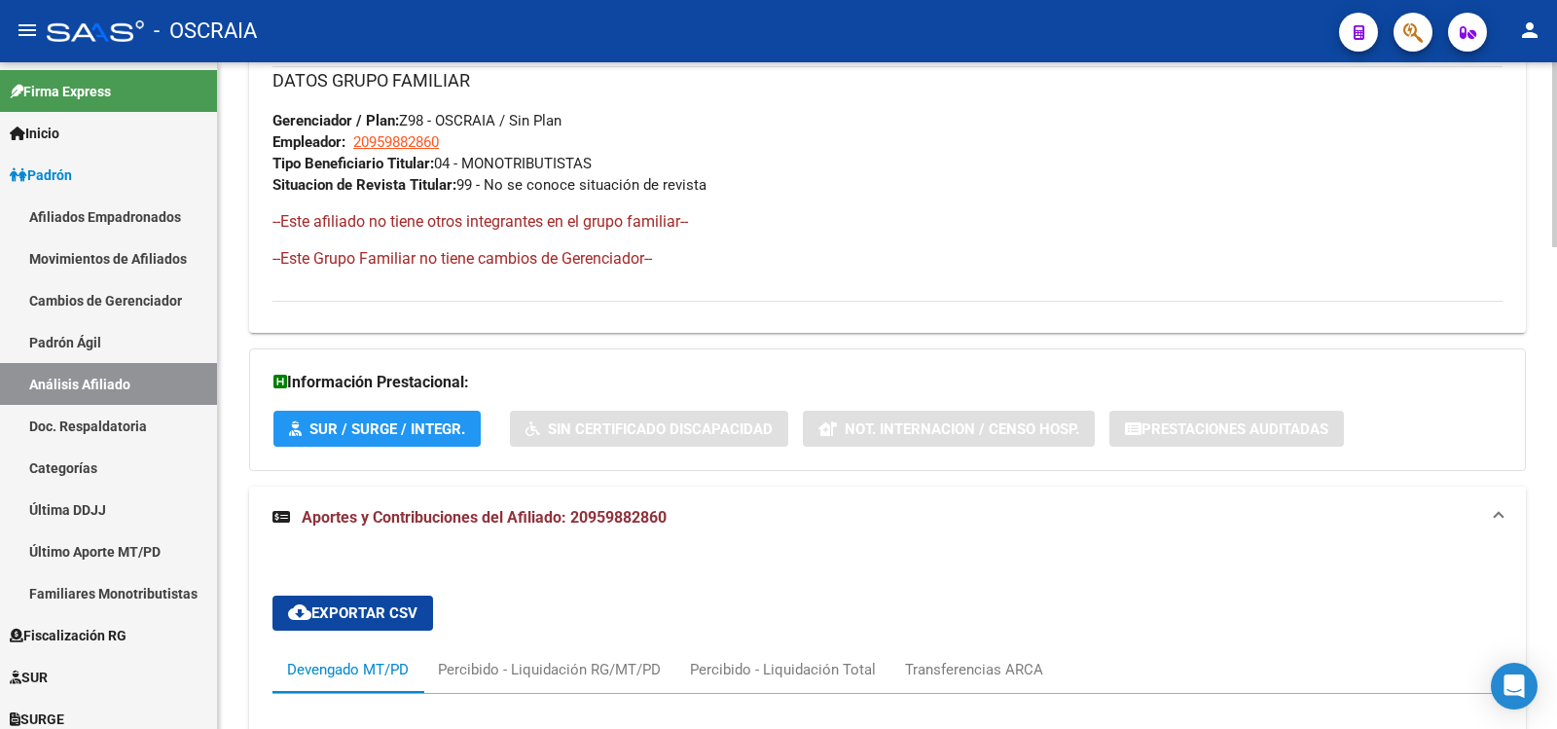
scroll to position [1298, 0]
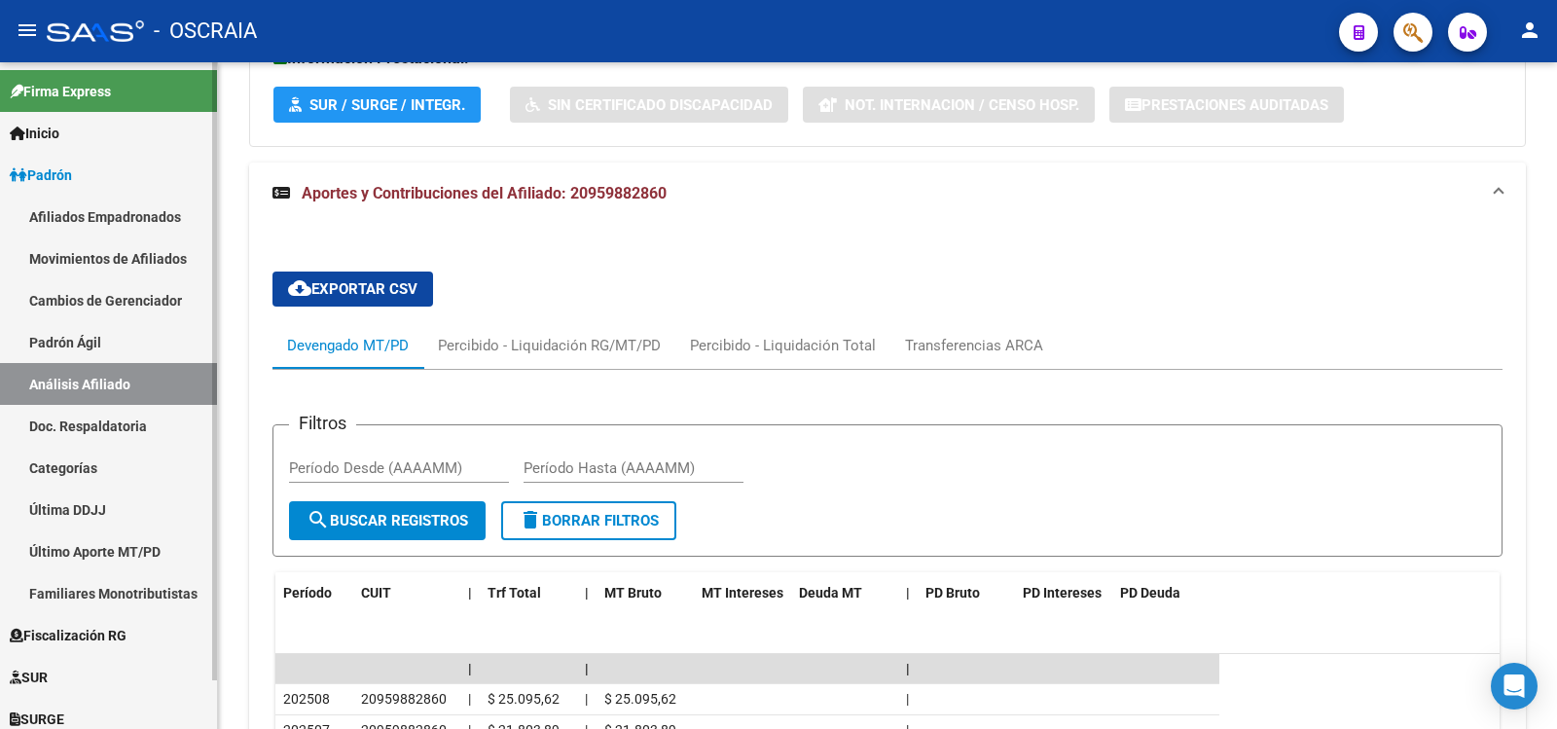
click at [151, 350] on link "Padrón Ágil" at bounding box center [108, 342] width 217 height 42
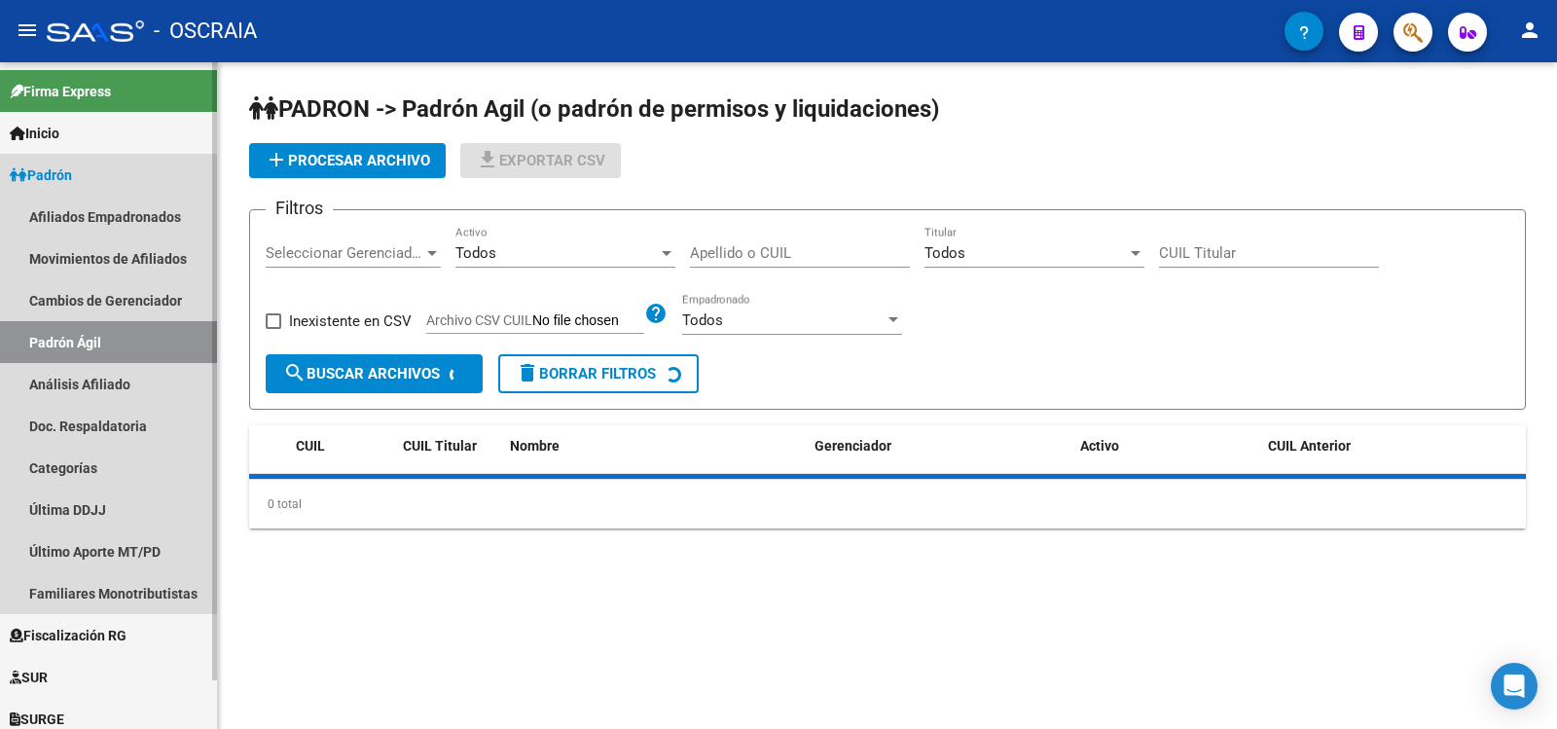
click at [162, 393] on link "Análisis Afiliado" at bounding box center [108, 384] width 217 height 42
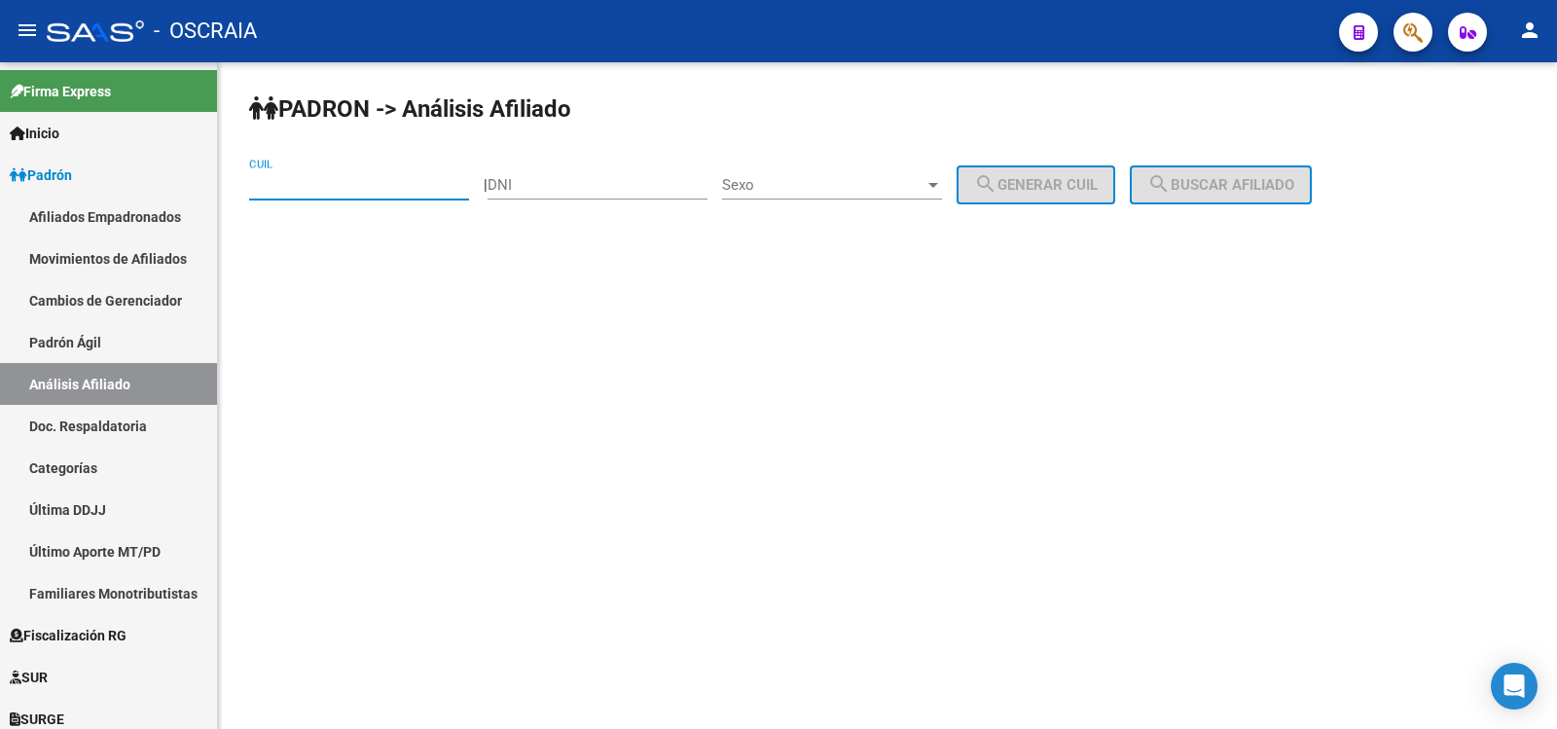
click at [406, 177] on input "CUIL" at bounding box center [359, 185] width 220 height 18
paste input "23-31297573-4"
type input "23-31297573-4"
click at [1234, 185] on span "search Buscar afiliado" at bounding box center [1221, 185] width 147 height 18
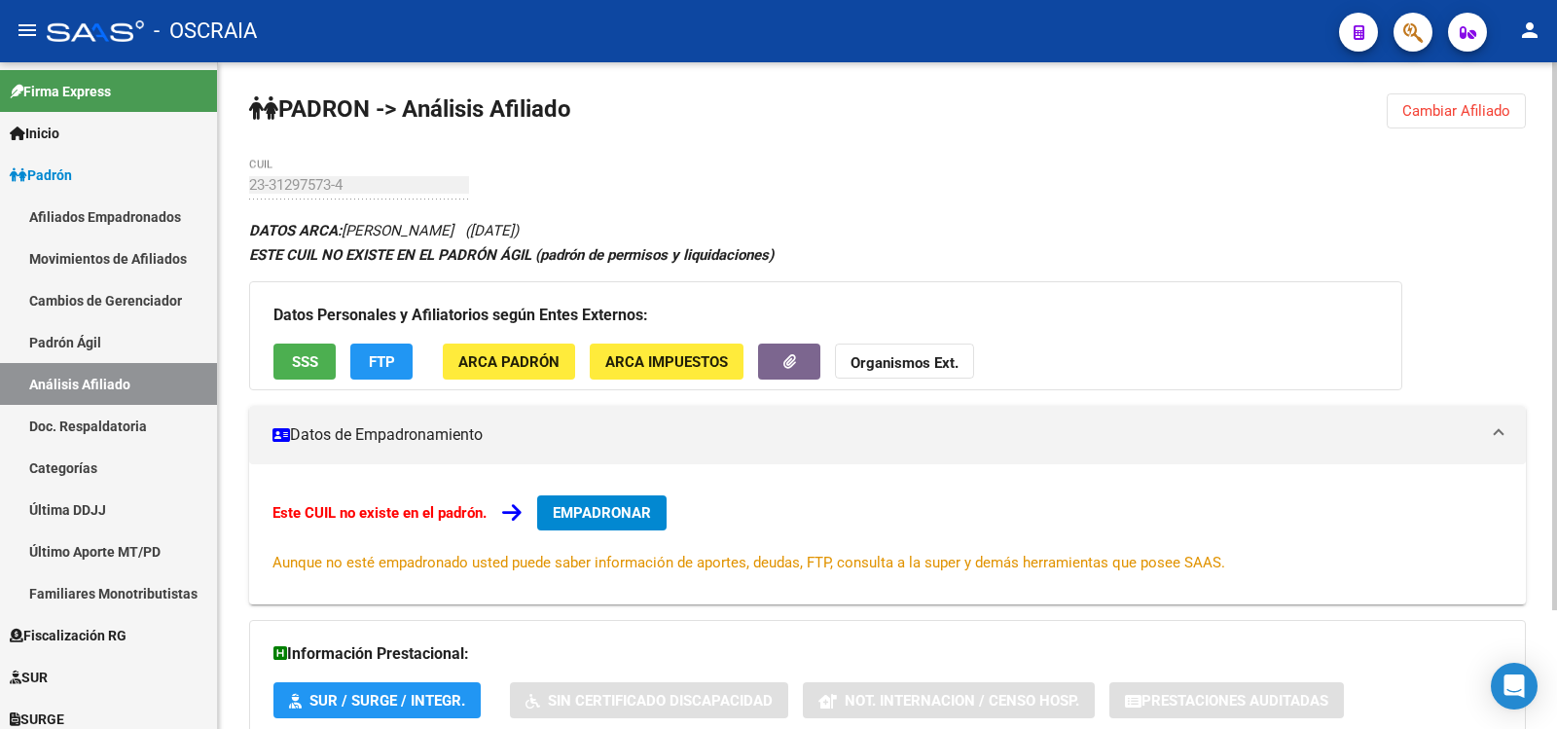
scroll to position [144, 0]
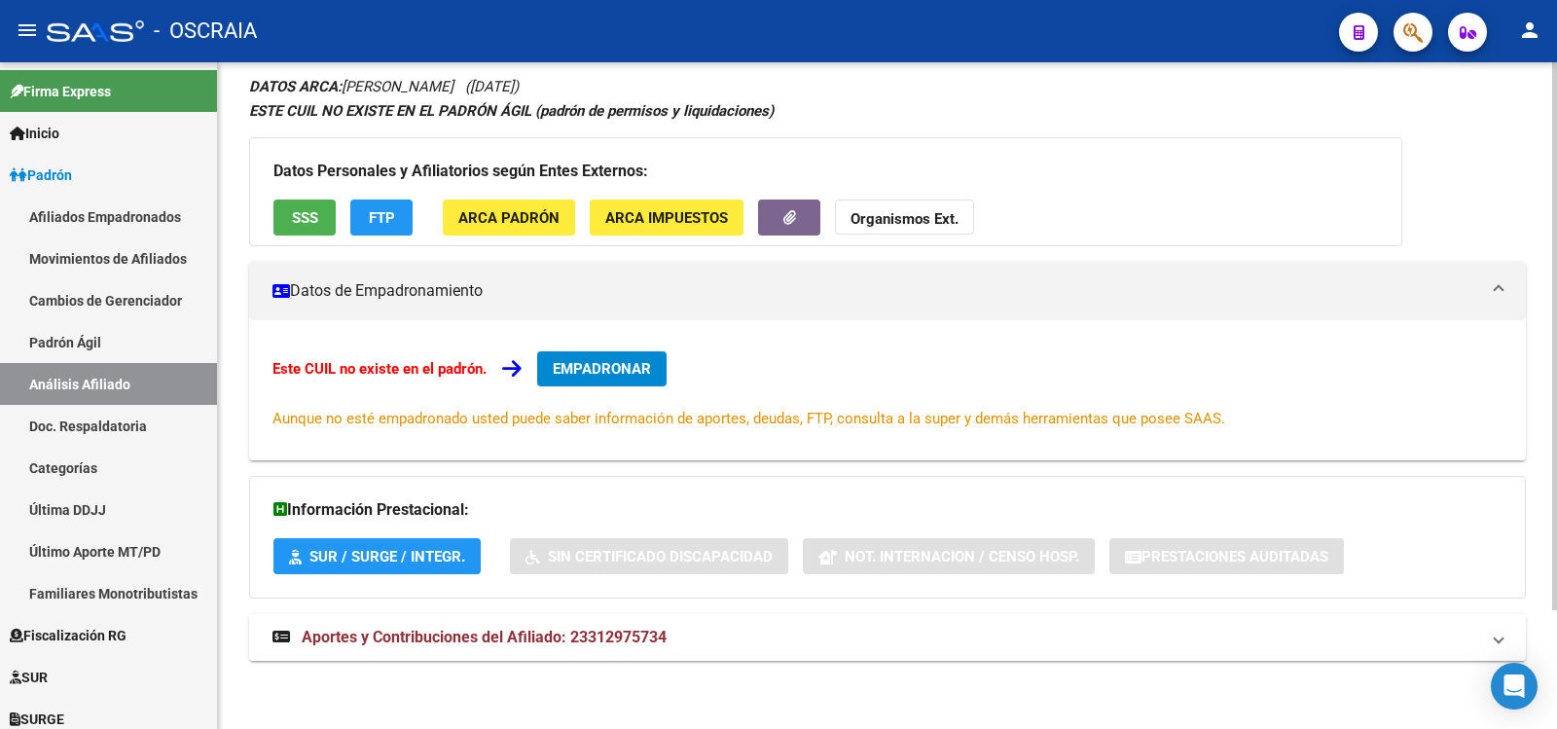
click at [609, 622] on mat-expansion-panel-header "Aportes y Contribuciones del Afiliado: 23312975734" at bounding box center [887, 637] width 1277 height 47
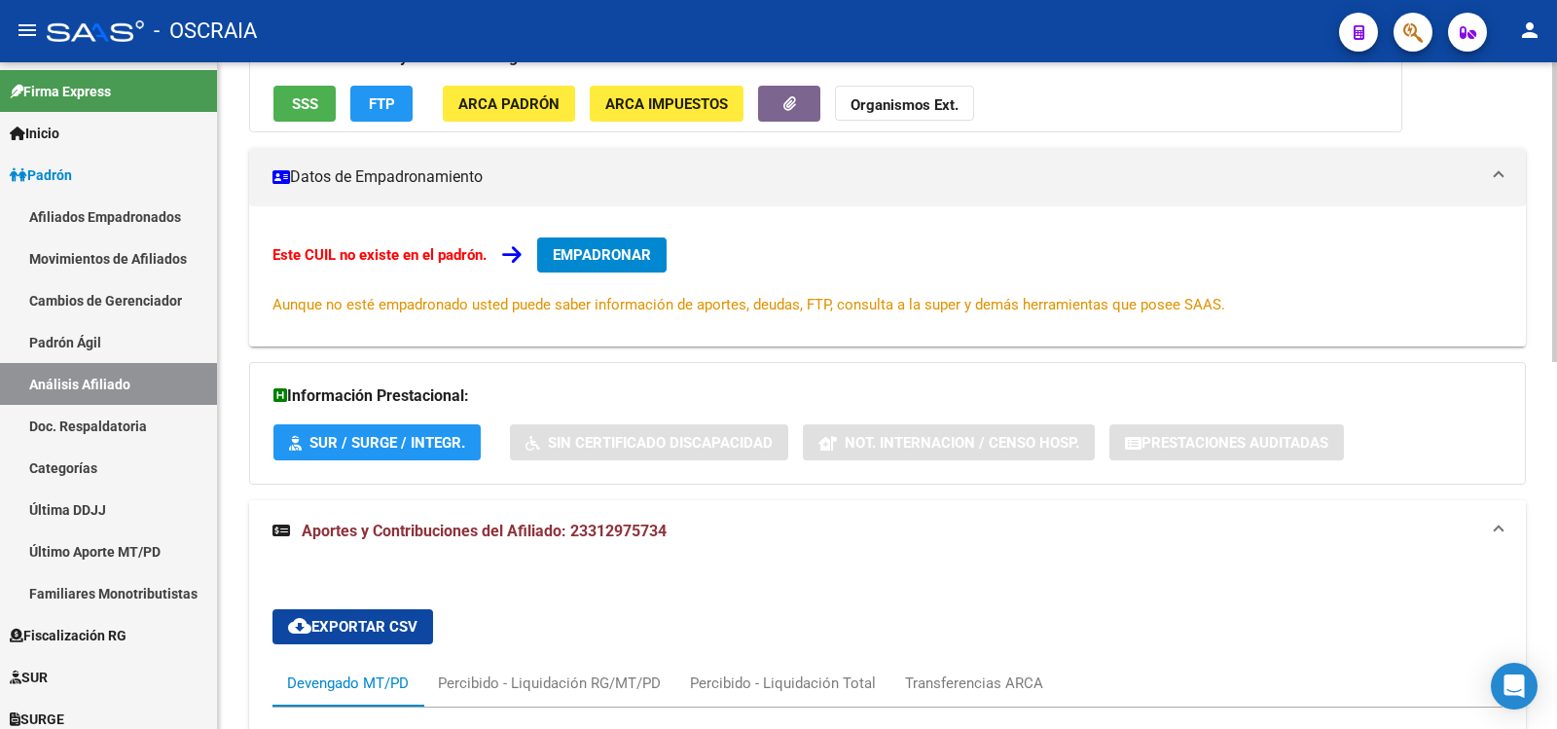
scroll to position [815, 0]
